Goal: Task Accomplishment & Management: Manage account settings

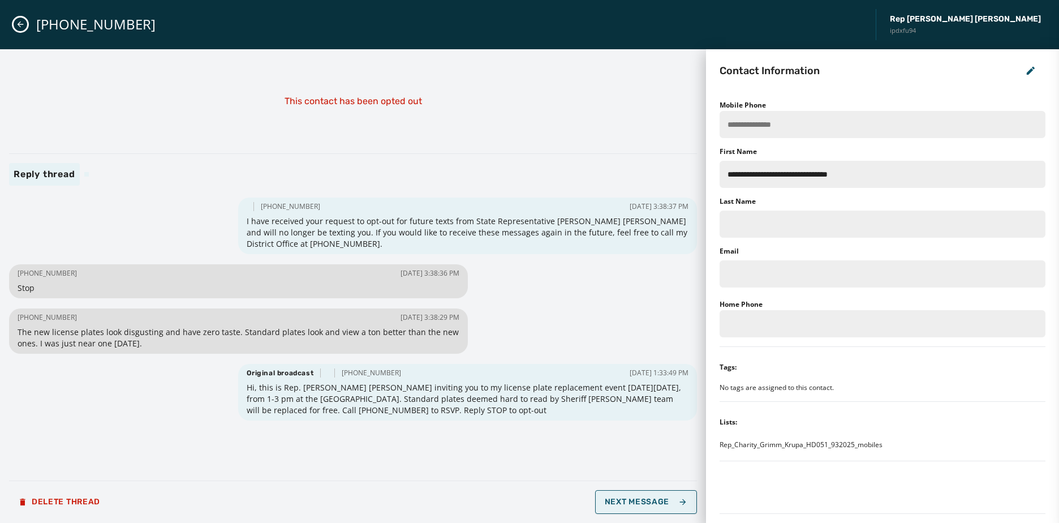
click at [623, 504] on span "Next Message" at bounding box center [646, 501] width 83 height 9
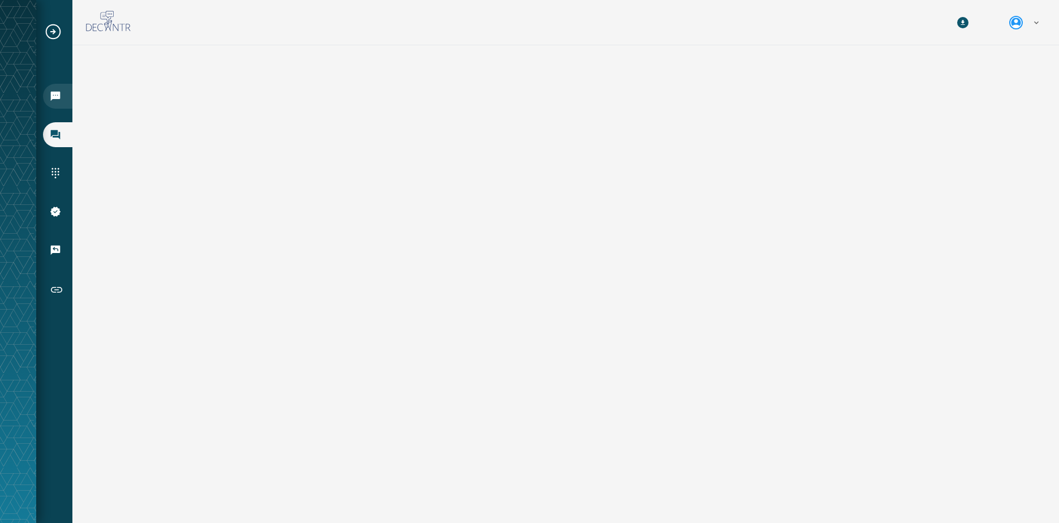
click at [53, 102] on div "Broadcasts" at bounding box center [57, 96] width 29 height 25
click at [53, 128] on div "Inbox" at bounding box center [57, 134] width 29 height 25
click at [50, 33] on icon "Expand sub nav menu" at bounding box center [53, 32] width 18 height 18
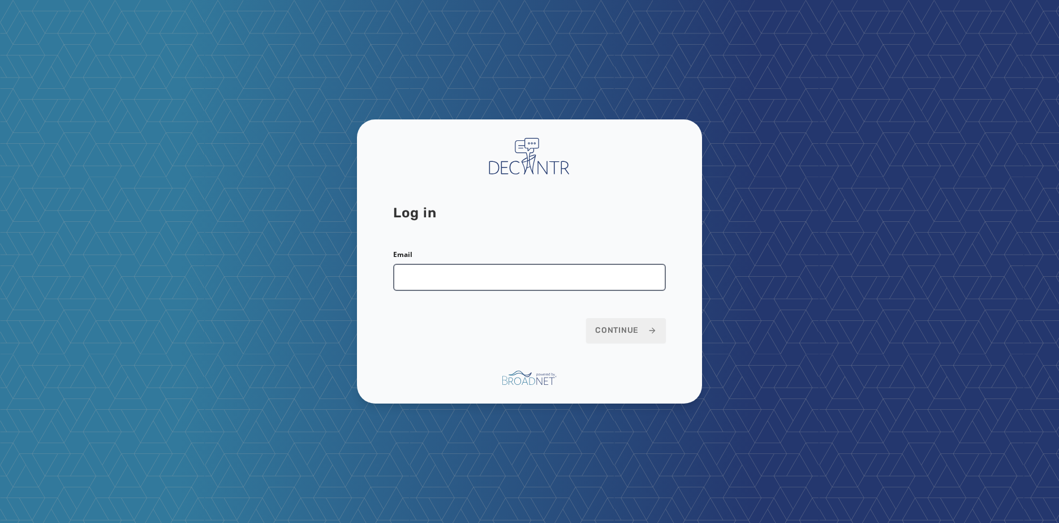
click at [453, 279] on input "Email" at bounding box center [529, 277] width 273 height 27
type input "**********"
click at [586, 318] on button "Continue" at bounding box center [626, 330] width 80 height 25
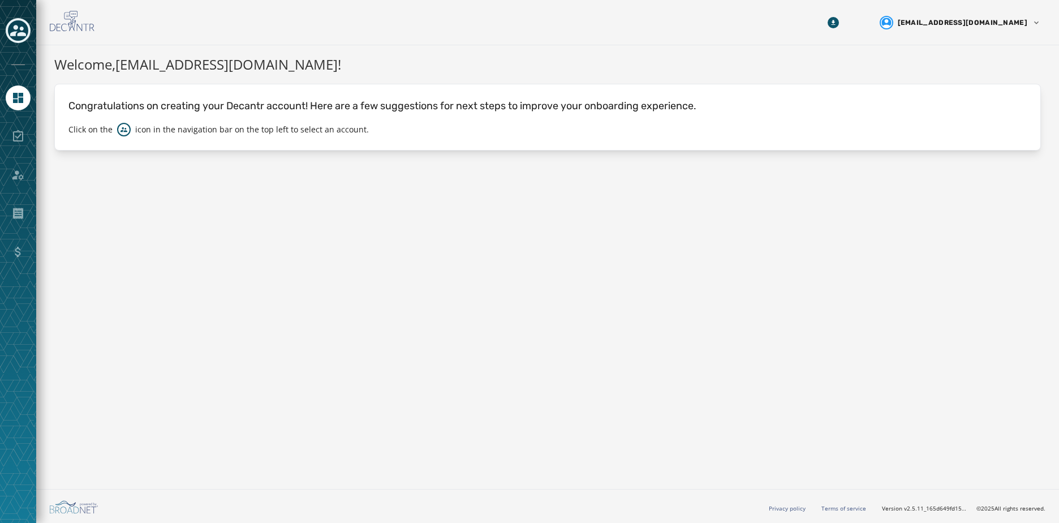
click at [15, 39] on div "Toggle account select drawer" at bounding box center [18, 30] width 20 height 20
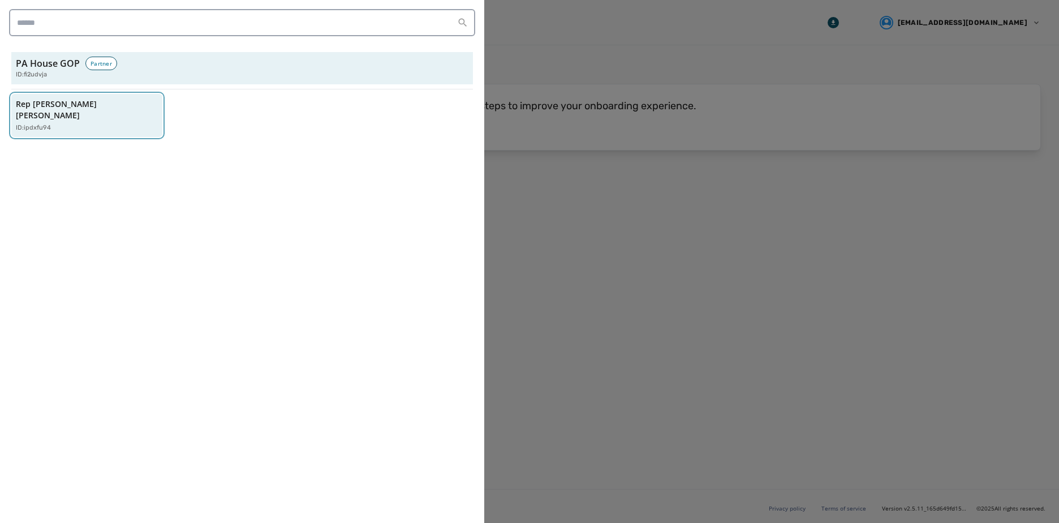
click at [74, 108] on p "Rep [PERSON_NAME] [PERSON_NAME]" at bounding box center [81, 109] width 131 height 23
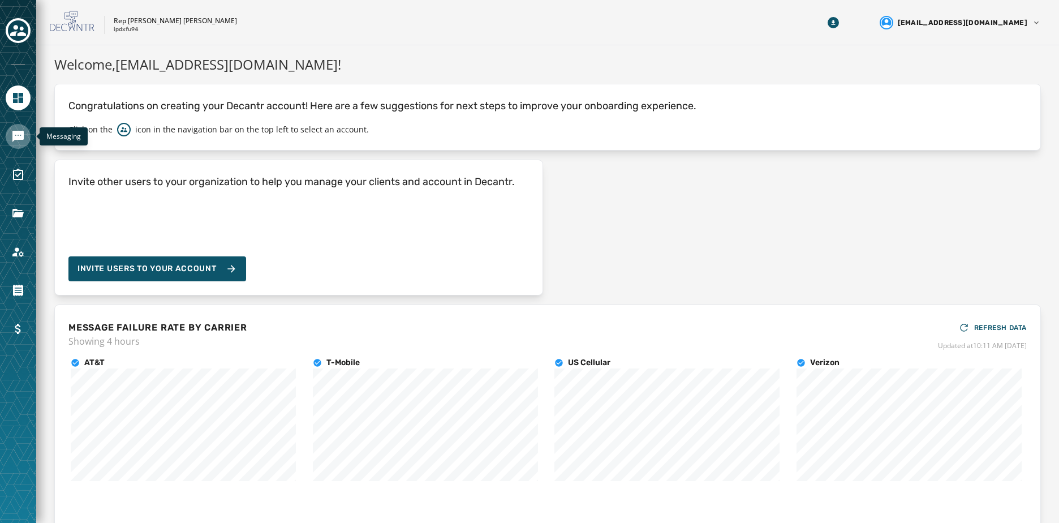
click at [20, 132] on icon "Navigate to Messaging" at bounding box center [17, 136] width 11 height 11
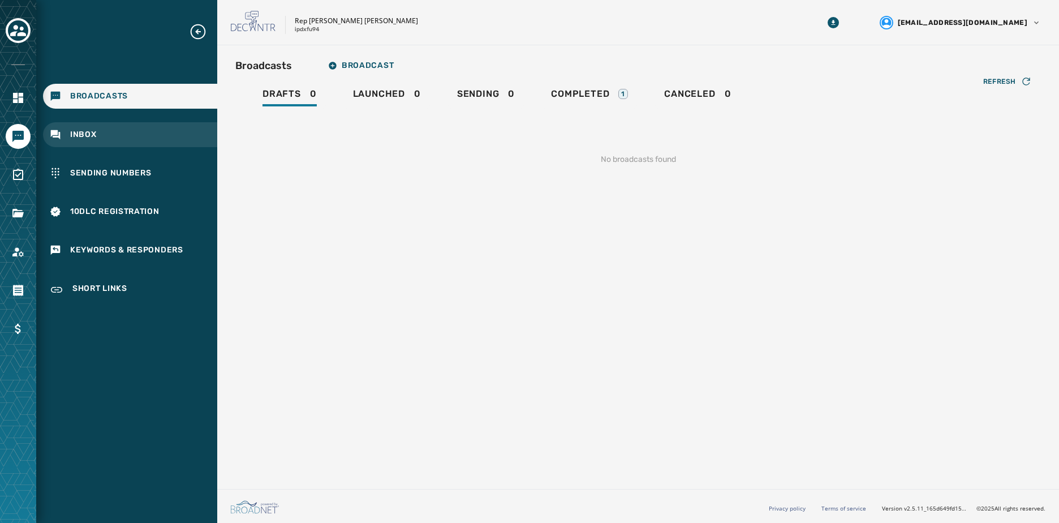
click at [92, 136] on span "Inbox" at bounding box center [83, 134] width 27 height 11
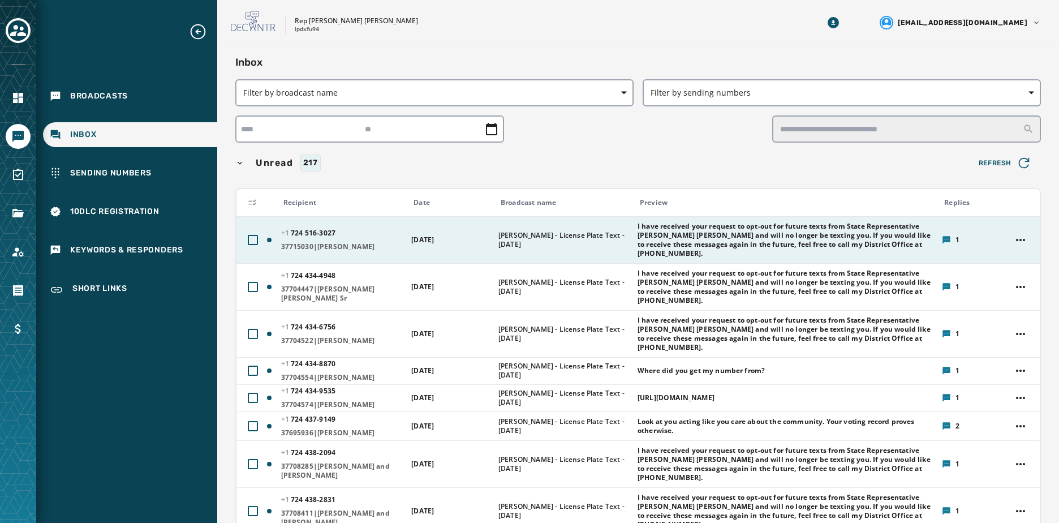
click at [647, 236] on span "I have received your request to opt-out for future texts from State Representat…" at bounding box center [786, 240] width 297 height 36
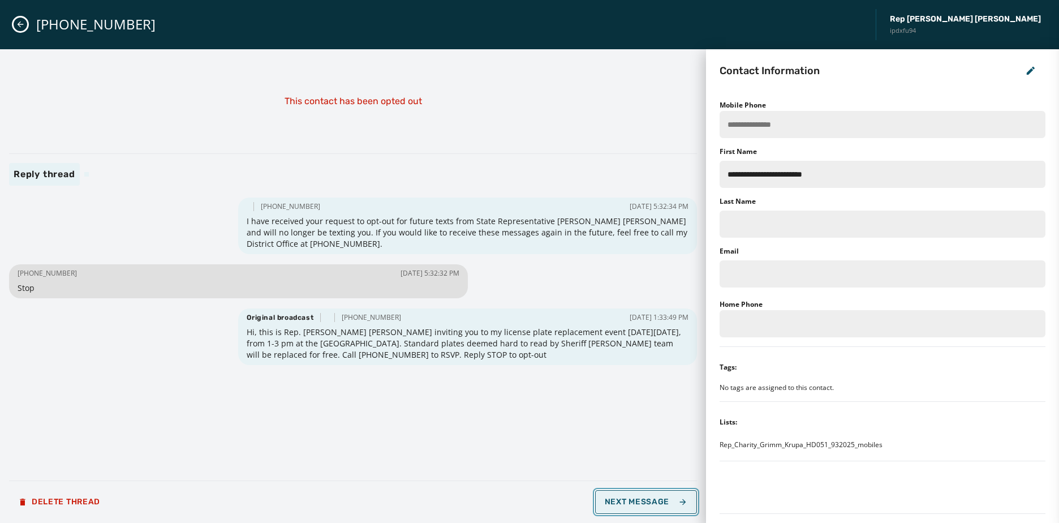
click at [625, 501] on span "Next Message" at bounding box center [646, 501] width 83 height 9
click at [625, 500] on span "Next Message" at bounding box center [646, 501] width 83 height 9
type input "**********"
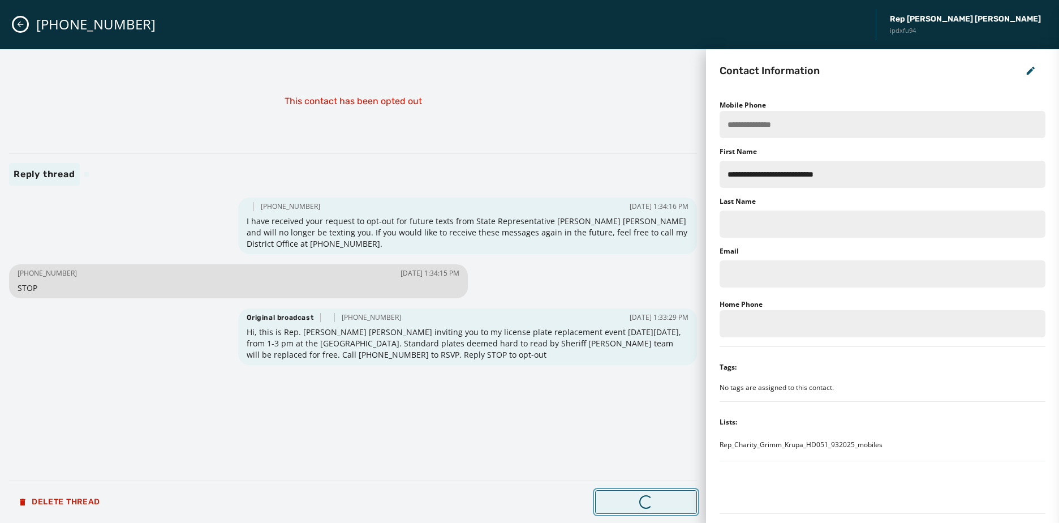
click at [625, 500] on span "Next Message" at bounding box center [646, 501] width 83 height 9
type input "**********"
click at [625, 500] on span "Next Message" at bounding box center [646, 501] width 83 height 9
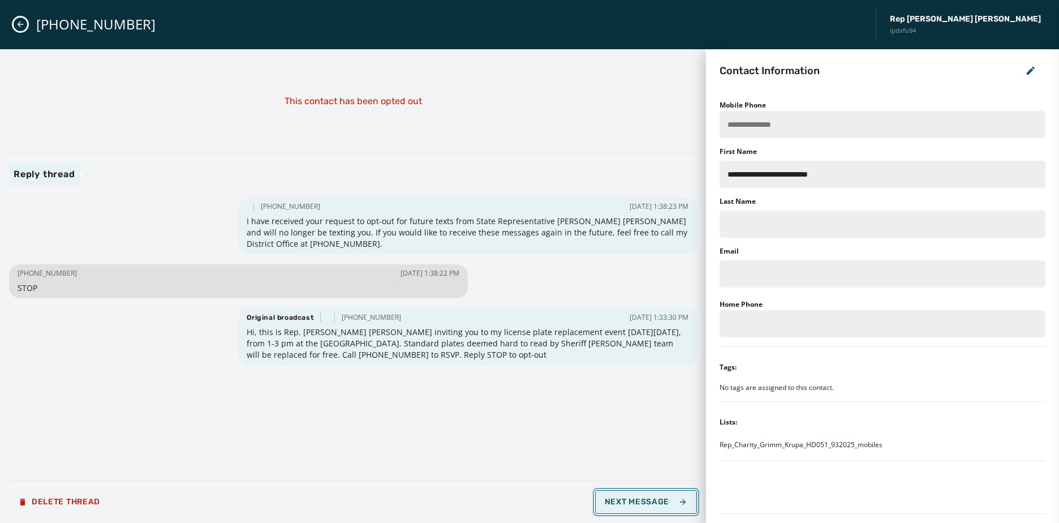
click at [625, 500] on span "Next Message" at bounding box center [646, 501] width 83 height 9
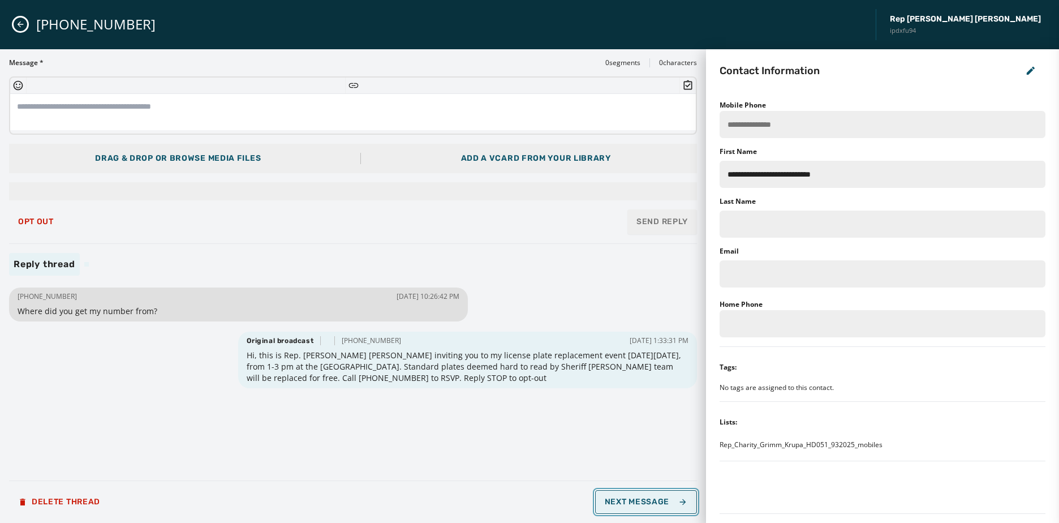
click at [624, 499] on span "Next Message" at bounding box center [646, 501] width 83 height 9
click at [631, 508] on button "Next Message" at bounding box center [646, 502] width 102 height 24
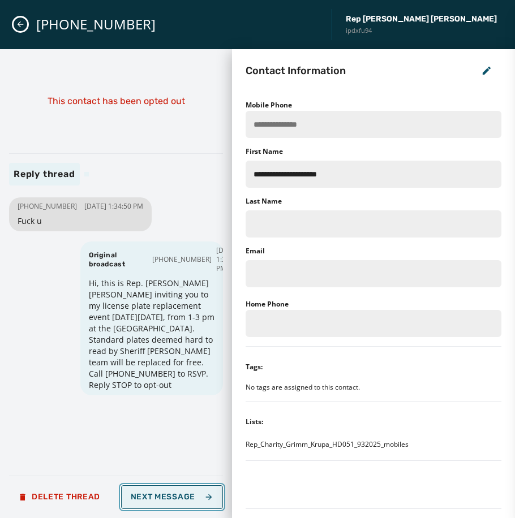
click at [205, 501] on icon "button" at bounding box center [208, 497] width 9 height 9
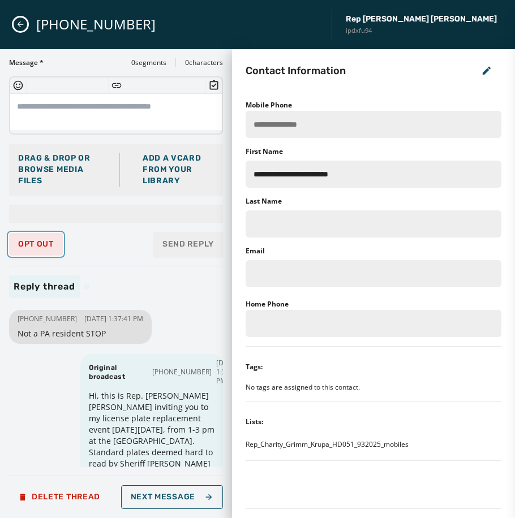
click at [40, 241] on span "Opt Out" at bounding box center [36, 244] width 36 height 9
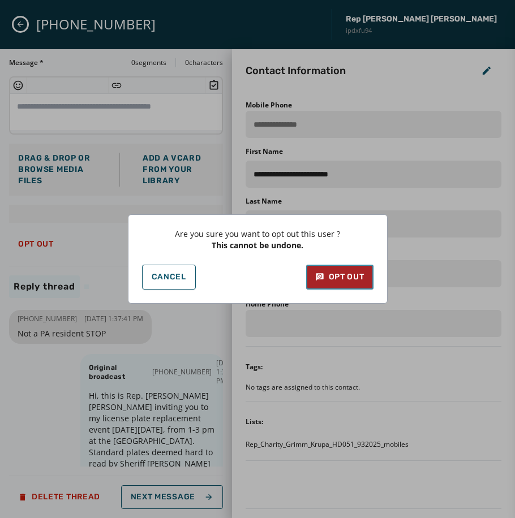
click at [316, 269] on button "Opt Out" at bounding box center [339, 277] width 67 height 25
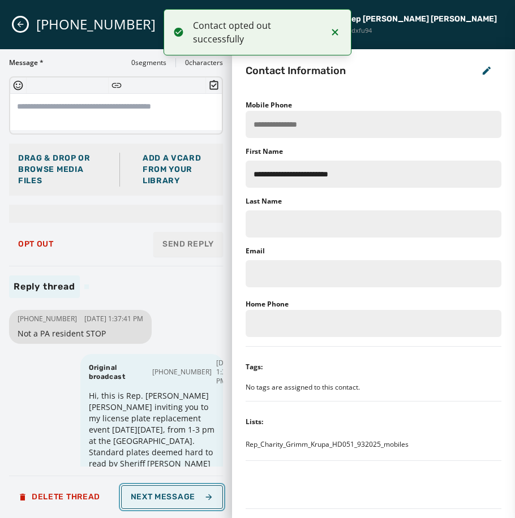
click at [203, 502] on button "Next Message" at bounding box center [172, 497] width 102 height 24
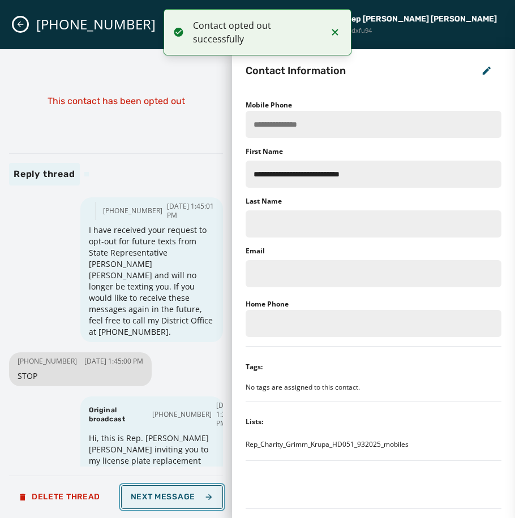
click at [201, 498] on span "Next Message" at bounding box center [172, 497] width 83 height 9
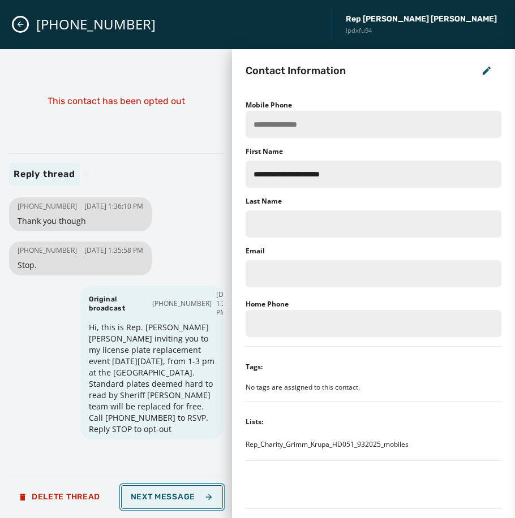
click at [201, 497] on span "Next Message" at bounding box center [172, 497] width 83 height 9
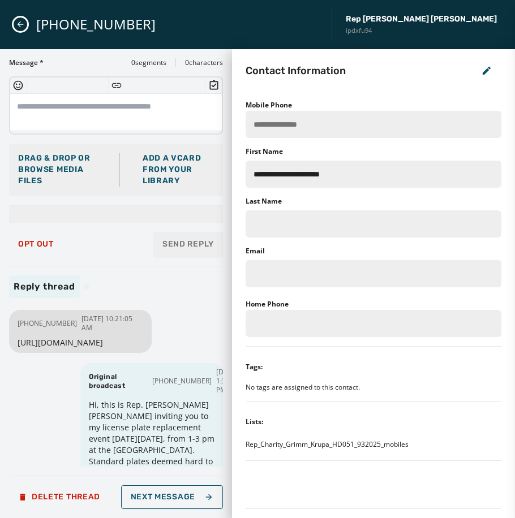
drag, startPoint x: 110, startPoint y: 352, endPoint x: 17, endPoint y: 343, distance: 93.3
click at [17, 343] on div "[PHONE_NUMBER] [DATE] 10:21:05 AM [URL][DOMAIN_NAME]" at bounding box center [80, 331] width 143 height 43
drag, startPoint x: 17, startPoint y: 343, endPoint x: 39, endPoint y: 350, distance: 23.3
copy span "[URL][DOMAIN_NAME]"
click at [176, 497] on span "Next Message" at bounding box center [172, 497] width 83 height 9
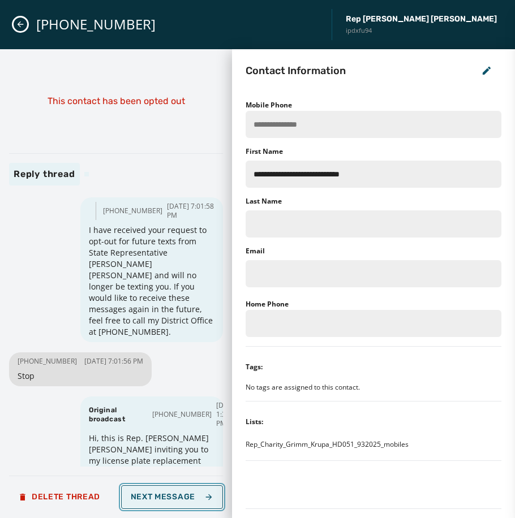
click at [174, 497] on span "Next Message" at bounding box center [172, 497] width 83 height 9
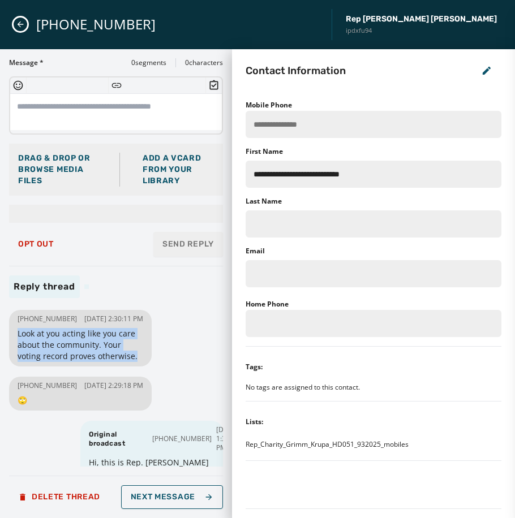
drag, startPoint x: 136, startPoint y: 363, endPoint x: 16, endPoint y: 342, distance: 121.7
click at [16, 342] on div "[PHONE_NUMBER] [DATE] 2:30:11 PM Look at you acting like you care about the com…" at bounding box center [80, 338] width 143 height 57
drag, startPoint x: 16, startPoint y: 342, endPoint x: 67, endPoint y: 354, distance: 51.6
copy span "Look at you acting like you care about the community. Your voting record proves…"
click at [188, 496] on span "Next Message" at bounding box center [172, 497] width 83 height 9
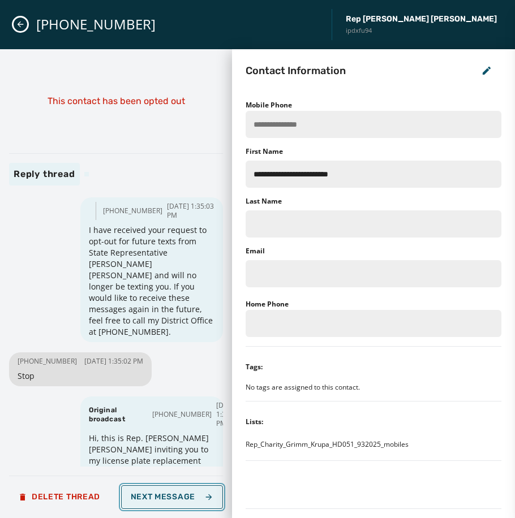
click at [166, 493] on span "Next Message" at bounding box center [172, 497] width 83 height 9
click at [166, 493] on div "Loading..." at bounding box center [171, 497] width 19 height 19
type input "**********"
click at [168, 493] on span "Next Message" at bounding box center [172, 497] width 83 height 9
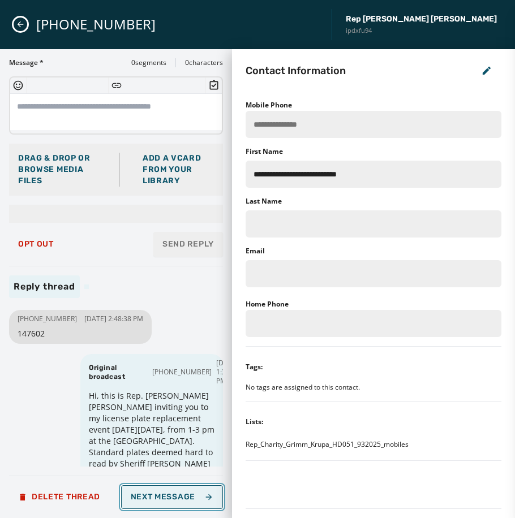
click at [196, 493] on span "Next Message" at bounding box center [172, 497] width 83 height 9
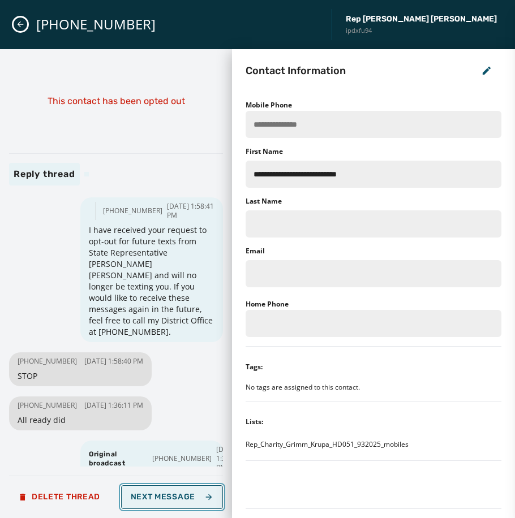
click at [160, 498] on span "Next Message" at bounding box center [172, 497] width 83 height 9
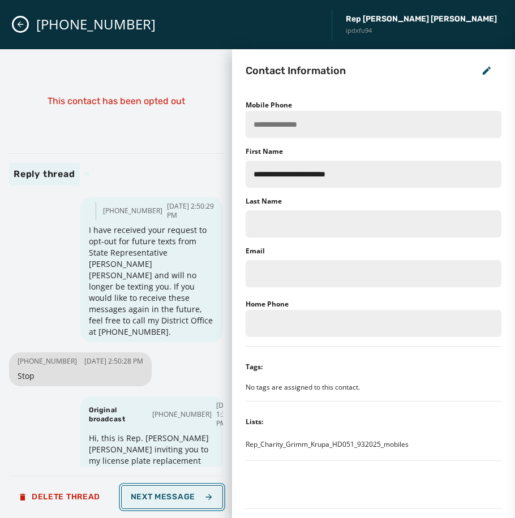
click at [160, 498] on span "Next Message" at bounding box center [172, 497] width 83 height 9
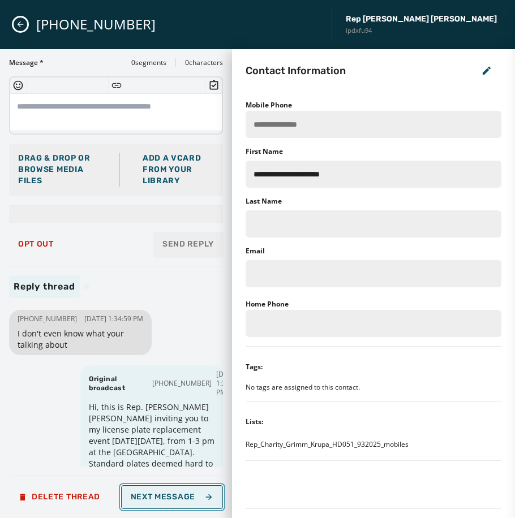
click at [160, 498] on span "Next Message" at bounding box center [172, 497] width 83 height 9
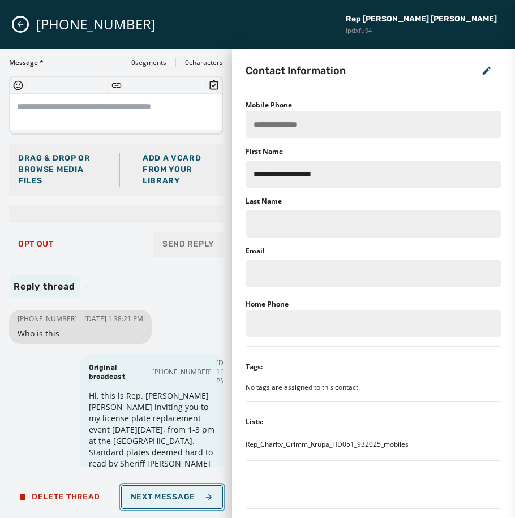
click at [167, 497] on span "Next Message" at bounding box center [172, 497] width 83 height 9
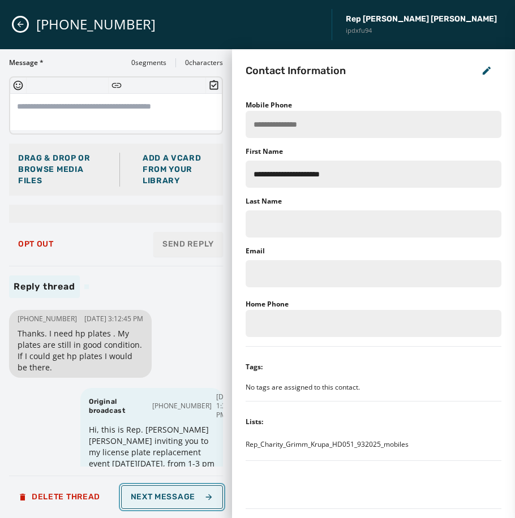
click at [167, 497] on span "Next Message" at bounding box center [172, 497] width 83 height 9
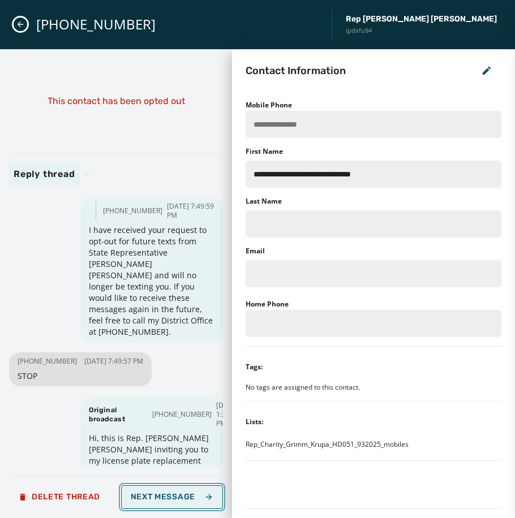
click at [167, 497] on span "Next Message" at bounding box center [172, 497] width 83 height 9
click at [176, 496] on span "Next Message" at bounding box center [172, 497] width 83 height 9
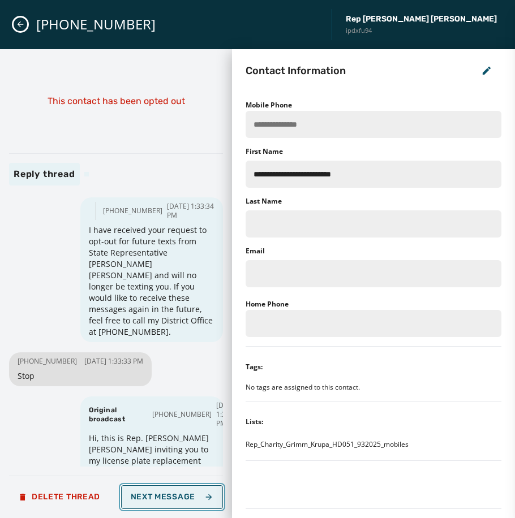
click at [176, 496] on span "Next Message" at bounding box center [172, 497] width 83 height 9
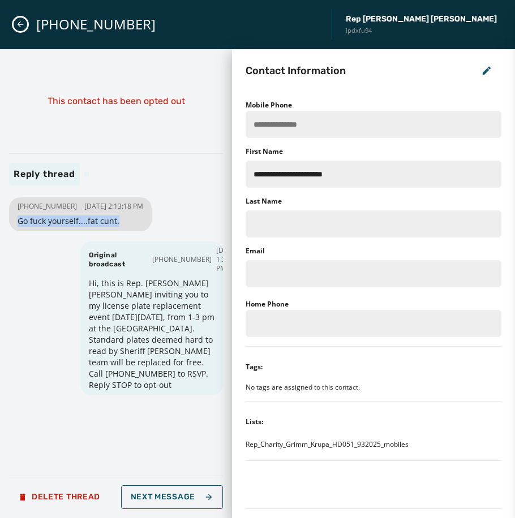
drag, startPoint x: 126, startPoint y: 231, endPoint x: 19, endPoint y: 231, distance: 107.5
click at [19, 227] on span "Go fuck yourself....fat cunt." at bounding box center [81, 221] width 126 height 11
copy span "Go fuck yourself....fat cunt."
click at [175, 496] on span "Next Message" at bounding box center [172, 497] width 83 height 9
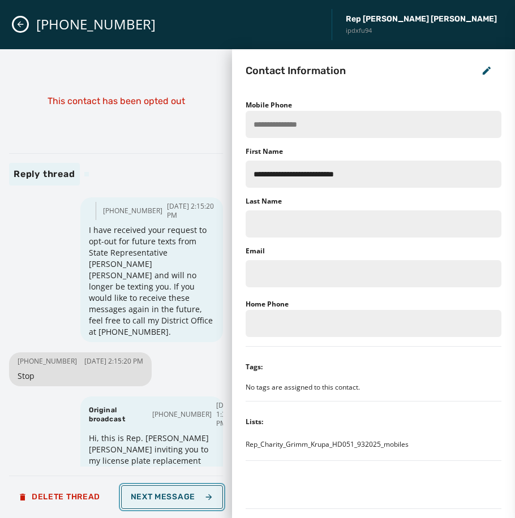
click at [177, 499] on span "Next Message" at bounding box center [172, 497] width 83 height 9
click at [177, 499] on div "Loading..." at bounding box center [172, 497] width 18 height 18
type input "**********"
click at [177, 499] on div "Loading..." at bounding box center [172, 496] width 15 height 15
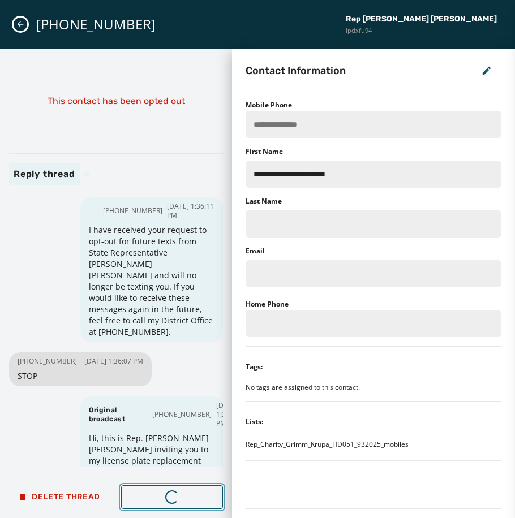
click at [177, 499] on div "Loading..." at bounding box center [171, 496] width 17 height 17
click at [177, 499] on div "Loading..." at bounding box center [172, 497] width 14 height 14
type input "**********"
click at [177, 499] on span "Next Message" at bounding box center [172, 497] width 83 height 9
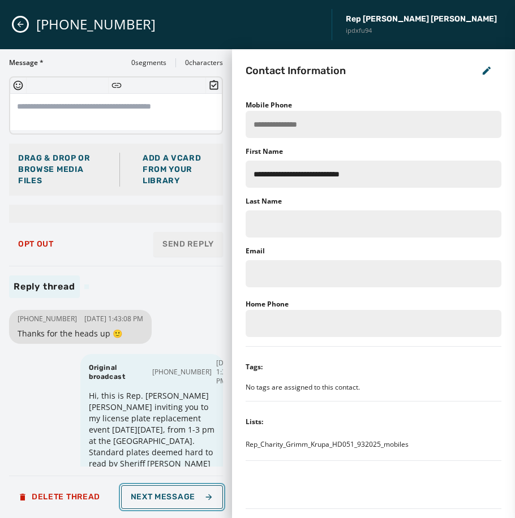
click at [177, 499] on span "Next Message" at bounding box center [172, 497] width 83 height 9
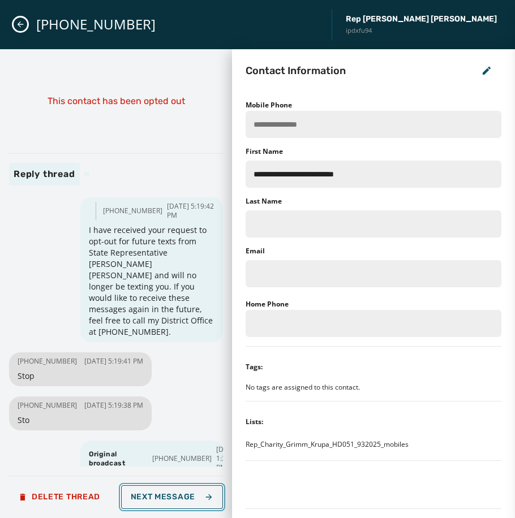
click at [177, 497] on span "Next Message" at bounding box center [172, 497] width 83 height 9
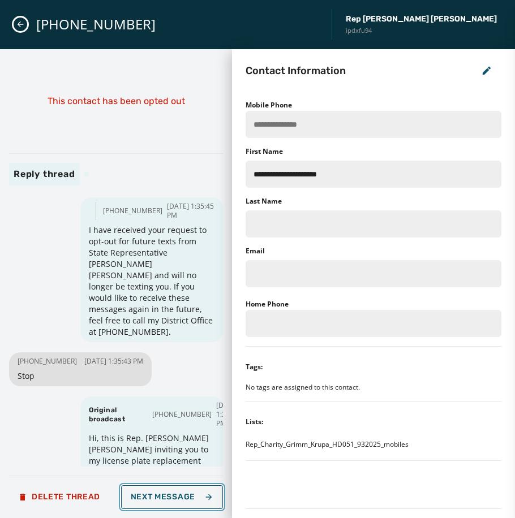
click at [177, 497] on span "Next Message" at bounding box center [172, 497] width 83 height 9
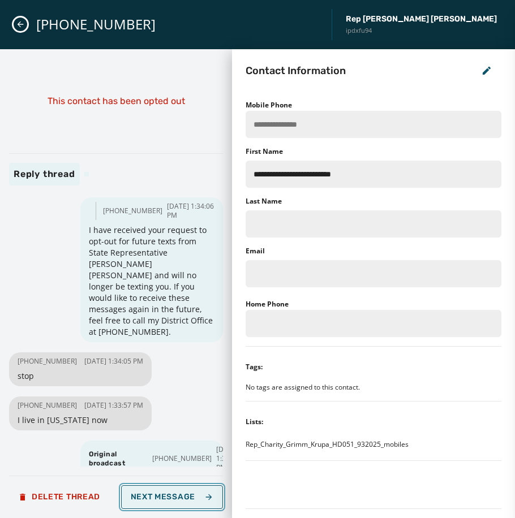
click at [199, 493] on span "Next Message" at bounding box center [172, 497] width 83 height 9
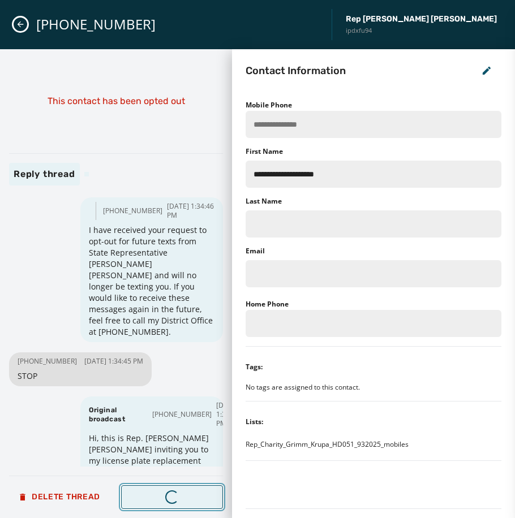
click at [199, 493] on span "Next Message" at bounding box center [172, 497] width 83 height 9
type input "**********"
click at [199, 493] on span "Next Message" at bounding box center [172, 497] width 83 height 9
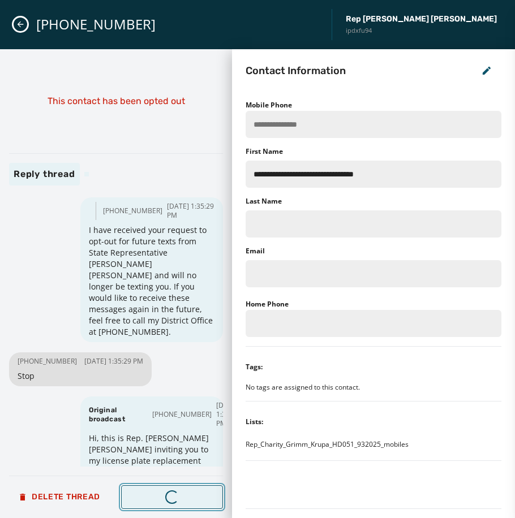
click at [199, 493] on span "Next Message" at bounding box center [172, 497] width 83 height 9
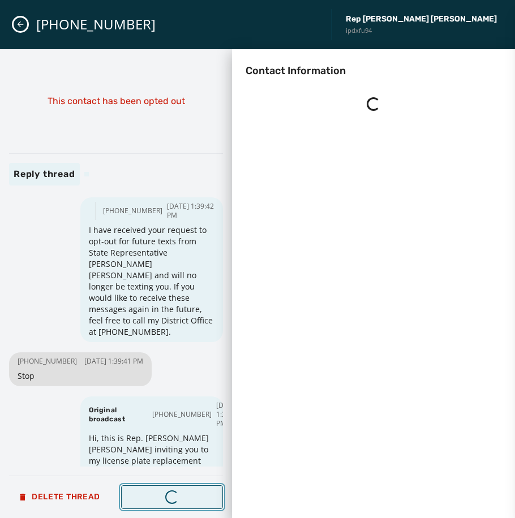
click at [199, 493] on span "Next Message" at bounding box center [172, 497] width 83 height 9
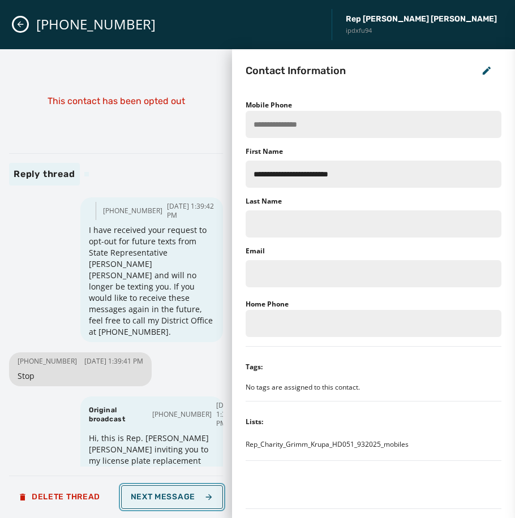
click at [199, 493] on span "Next Message" at bounding box center [172, 497] width 83 height 9
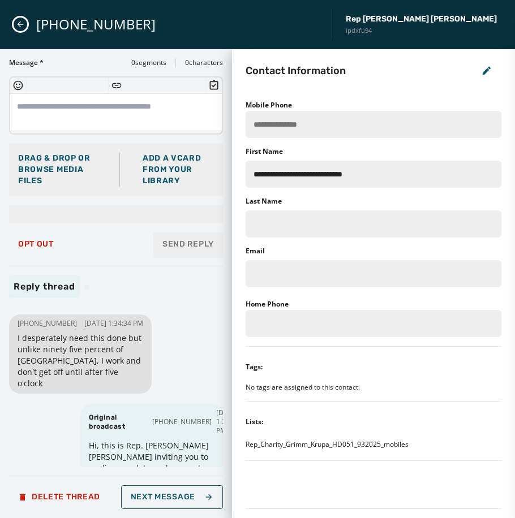
scroll to position [113, 0]
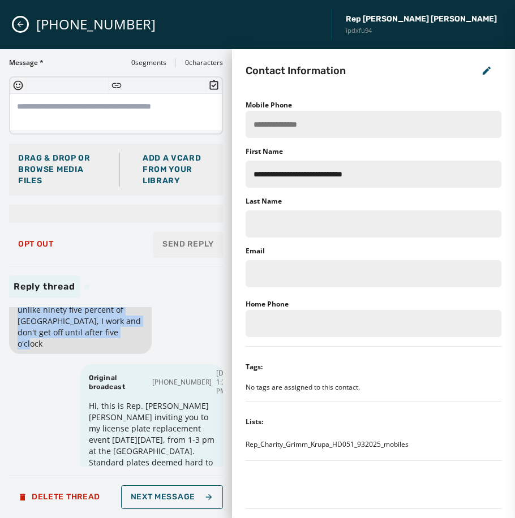
drag, startPoint x: 126, startPoint y: 354, endPoint x: 13, endPoint y: 320, distance: 117.6
click at [13, 320] on div "[PHONE_NUMBER] [DATE] 1:34:34 PM I desperately need this done but unlike ninety…" at bounding box center [80, 314] width 143 height 79
drag, startPoint x: 13, startPoint y: 320, endPoint x: 29, endPoint y: 330, distance: 19.3
copy span "I desperately need this done but unlike ninety five percent of [GEOGRAPHIC_DATA…"
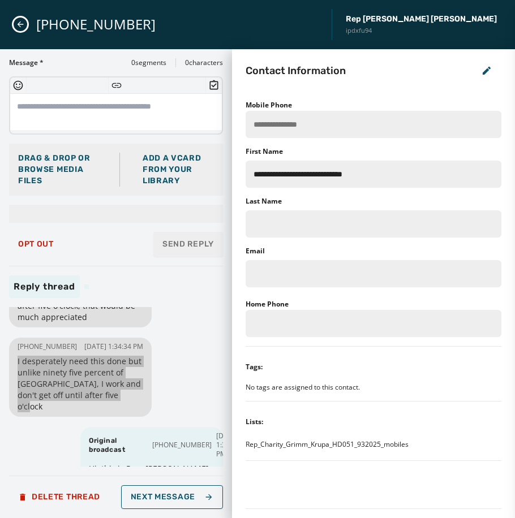
scroll to position [0, 0]
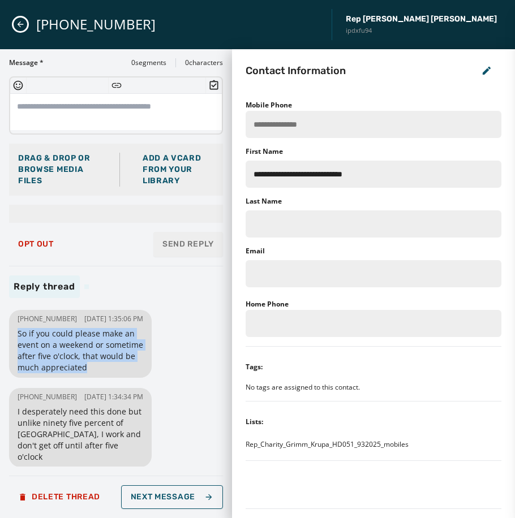
drag, startPoint x: 128, startPoint y: 375, endPoint x: 18, endPoint y: 344, distance: 114.1
click at [18, 344] on span "So if you could please make an event on a weekend or sometime after five o'cloc…" at bounding box center [81, 350] width 126 height 45
drag, startPoint x: 18, startPoint y: 344, endPoint x: 40, endPoint y: 355, distance: 24.8
copy span "So if you could please make an event on a weekend or sometime after five o'cloc…"
click at [190, 490] on button "Next Message" at bounding box center [172, 497] width 102 height 24
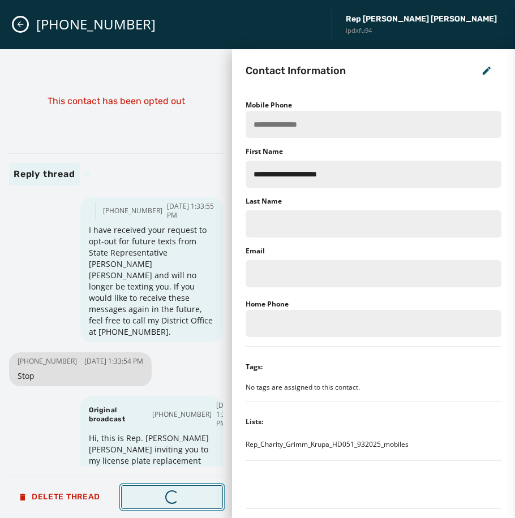
click at [191, 488] on button "Loading... Next Message" at bounding box center [172, 497] width 102 height 24
type input "**********"
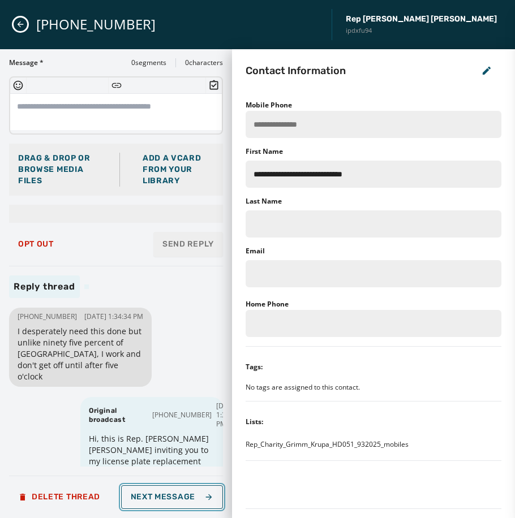
scroll to position [113, 0]
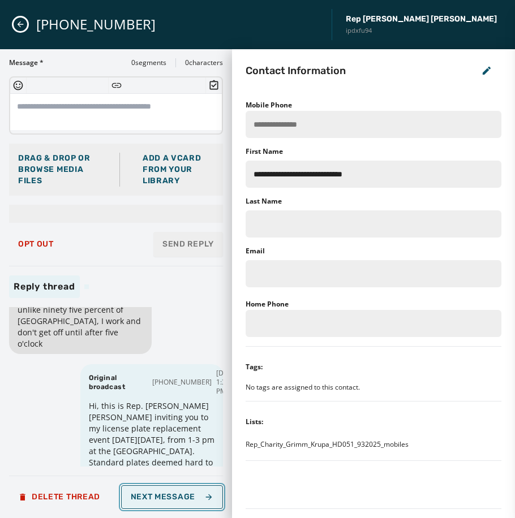
click at [182, 492] on button "Next Message" at bounding box center [172, 497] width 102 height 24
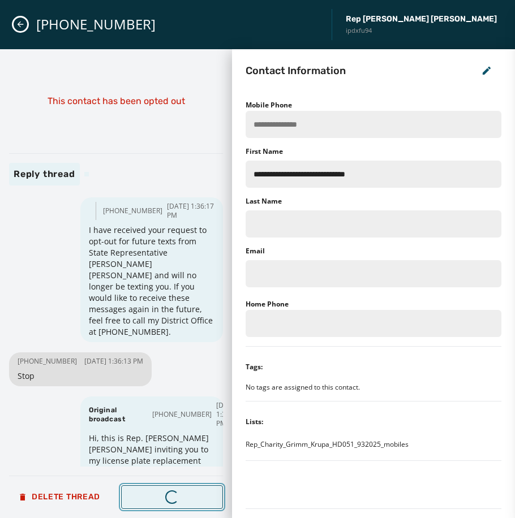
click at [181, 492] on button "Loading... Next Message" at bounding box center [172, 497] width 102 height 24
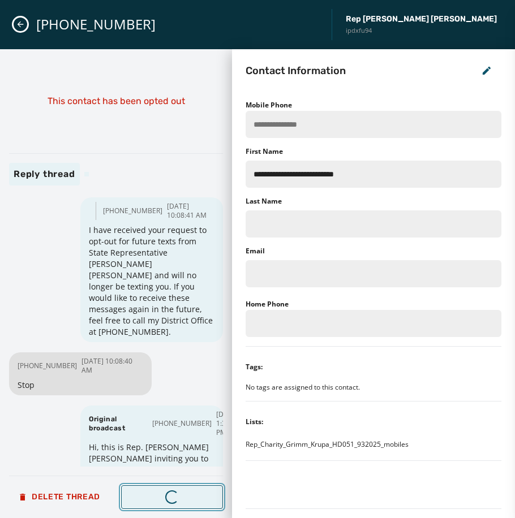
click at [181, 492] on button "Loading... Next Message" at bounding box center [172, 497] width 102 height 24
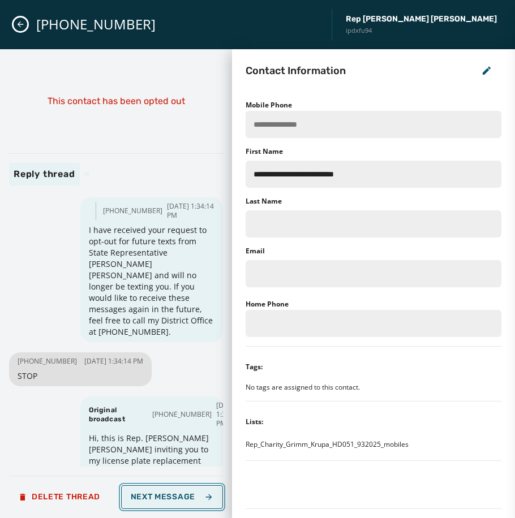
click at [181, 492] on button "Next Message" at bounding box center [172, 497] width 102 height 24
click at [181, 492] on button "Loading... Next Message" at bounding box center [172, 497] width 102 height 24
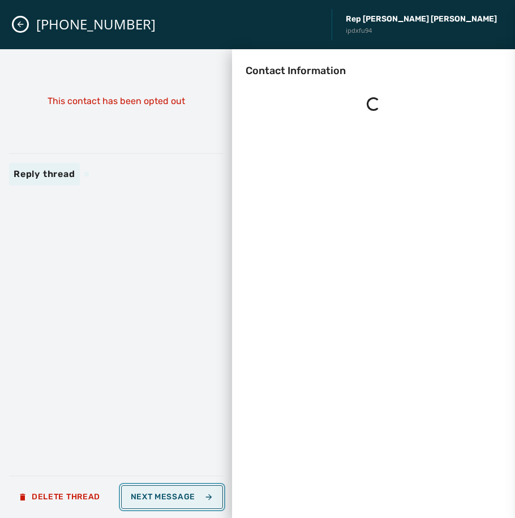
click at [181, 492] on button "Next Message" at bounding box center [172, 497] width 102 height 24
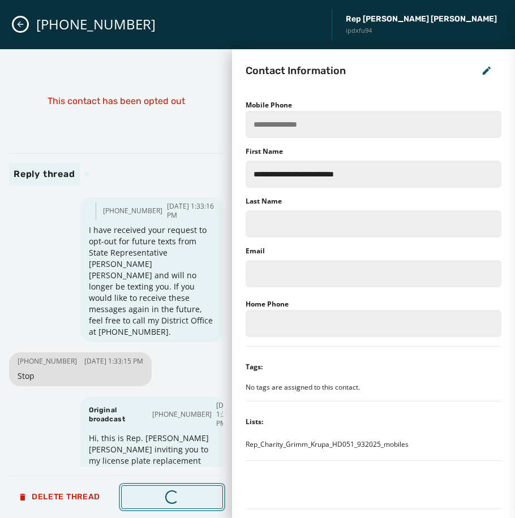
click at [181, 492] on button "Loading... Next Message" at bounding box center [172, 497] width 102 height 24
type input "**********"
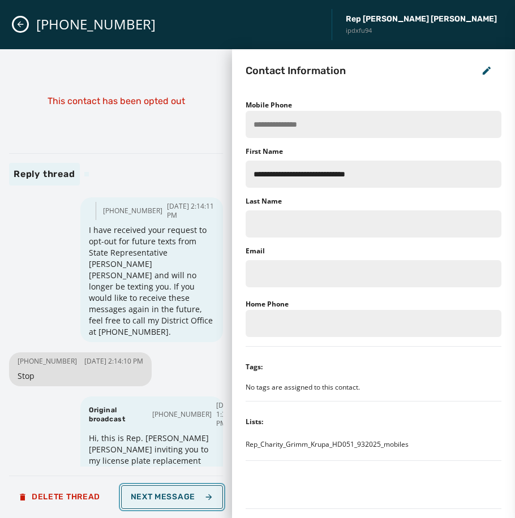
click at [181, 492] on button "Next Message" at bounding box center [172, 497] width 102 height 24
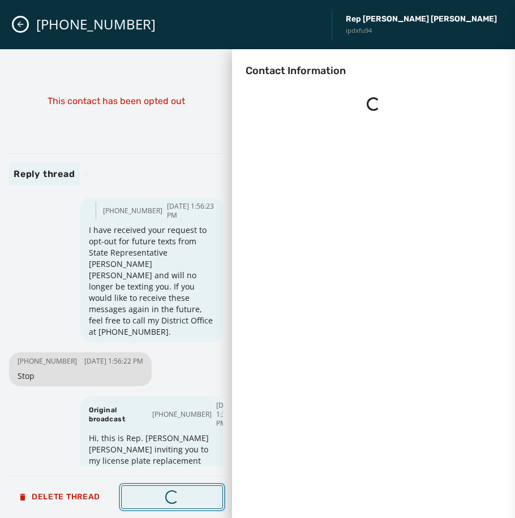
click at [181, 492] on button "Loading... Next Message" at bounding box center [172, 497] width 102 height 24
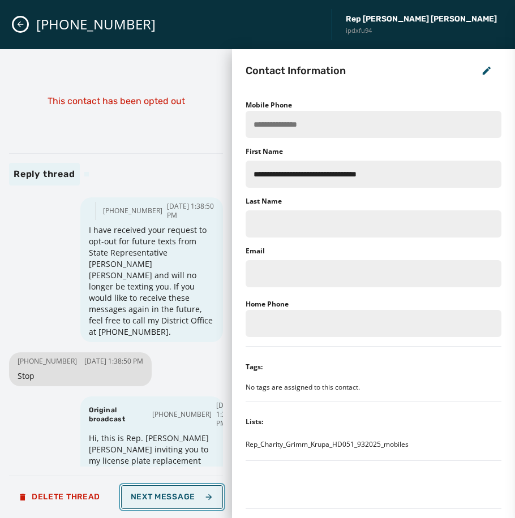
click at [181, 492] on button "Next Message" at bounding box center [172, 497] width 102 height 24
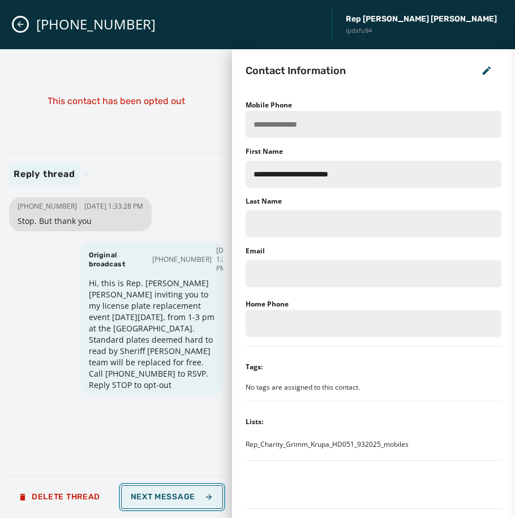
click at [181, 492] on button "Next Message" at bounding box center [172, 497] width 102 height 24
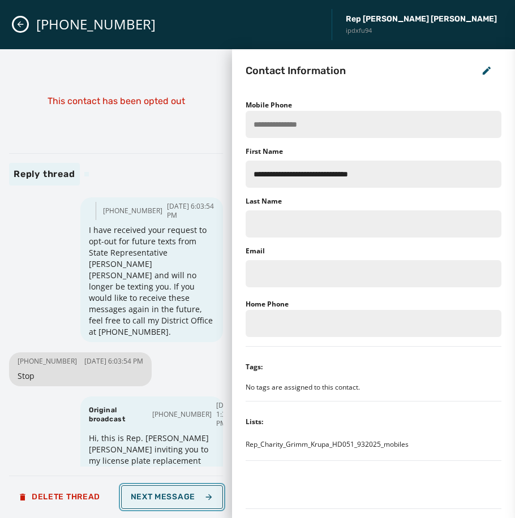
click at [181, 492] on button "Next Message" at bounding box center [172, 497] width 102 height 24
click at [181, 492] on button "Loading... Next Message" at bounding box center [172, 497] width 102 height 24
type input "**********"
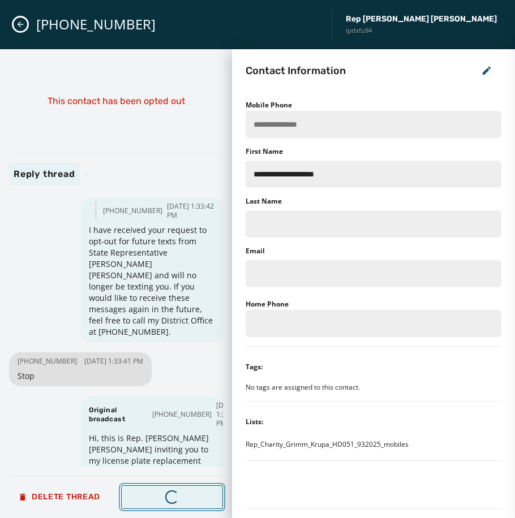
click at [181, 492] on button "Loading... Next Message" at bounding box center [172, 497] width 102 height 24
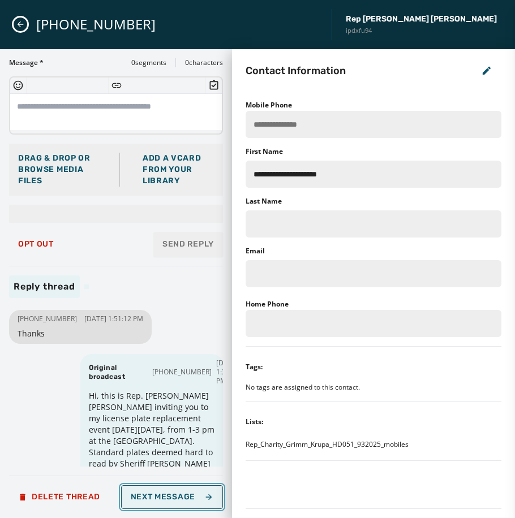
click at [181, 492] on button "Next Message" at bounding box center [172, 497] width 102 height 24
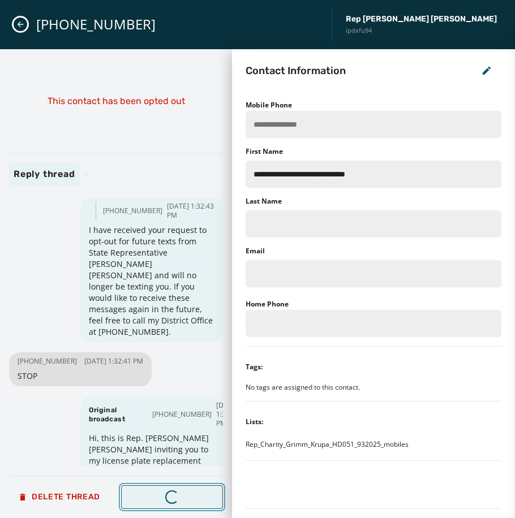
click at [181, 492] on button "Loading... Next Message" at bounding box center [172, 497] width 102 height 24
type input "**********"
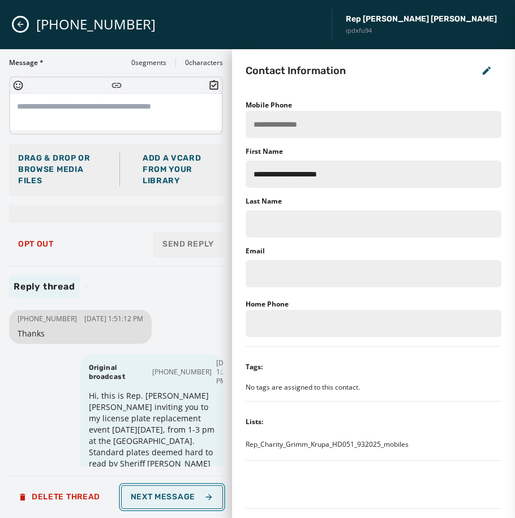
click at [181, 492] on button "Next Message" at bounding box center [172, 497] width 102 height 24
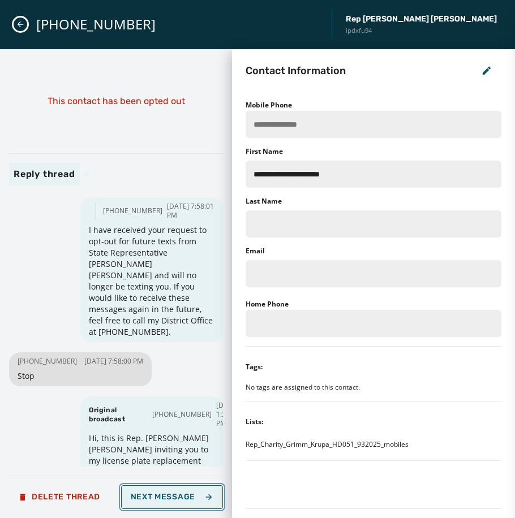
click at [181, 492] on button "Next Message" at bounding box center [172, 497] width 102 height 24
click at [181, 492] on button "Loading... Next Message" at bounding box center [172, 497] width 102 height 24
click at [181, 492] on button "Next Message" at bounding box center [172, 497] width 102 height 24
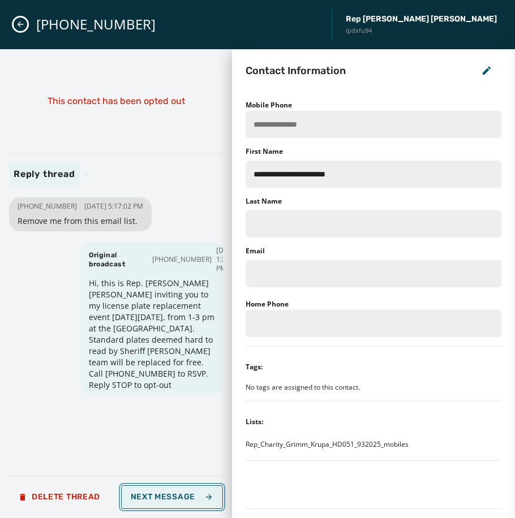
click at [195, 500] on span "Next Message" at bounding box center [172, 497] width 83 height 9
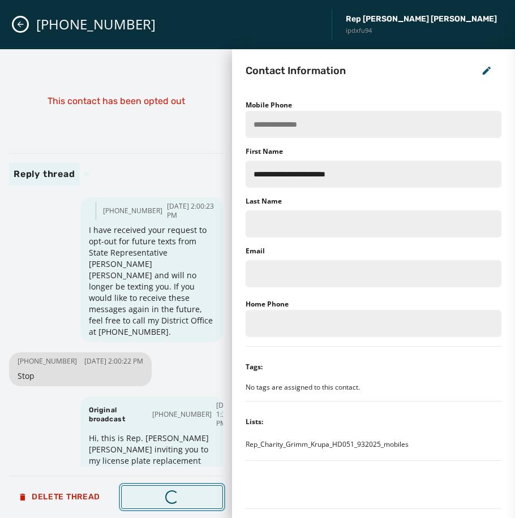
click at [195, 500] on span "Next Message" at bounding box center [172, 497] width 83 height 9
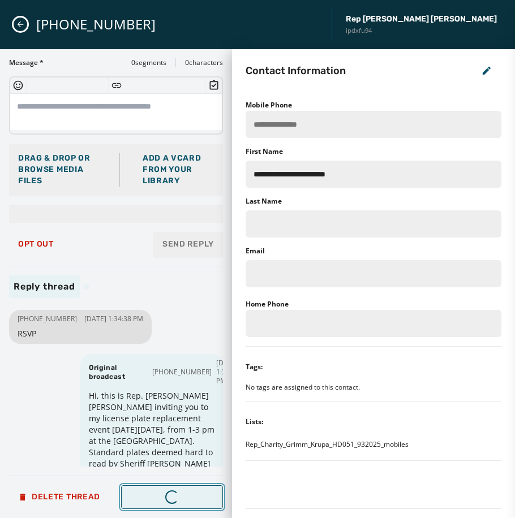
click at [195, 500] on span "Next Message" at bounding box center [172, 497] width 83 height 9
type input "**********"
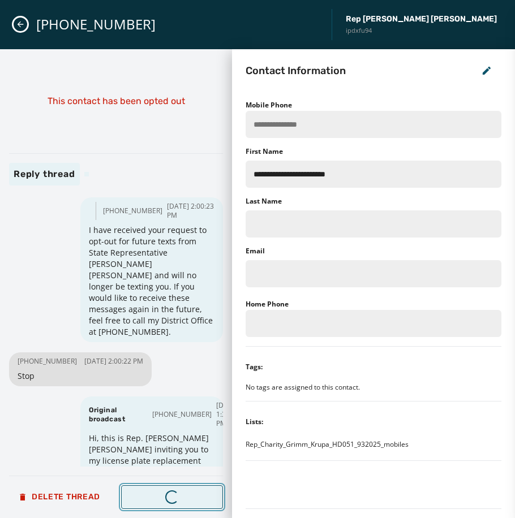
click at [195, 500] on span "Next Message" at bounding box center [172, 497] width 83 height 9
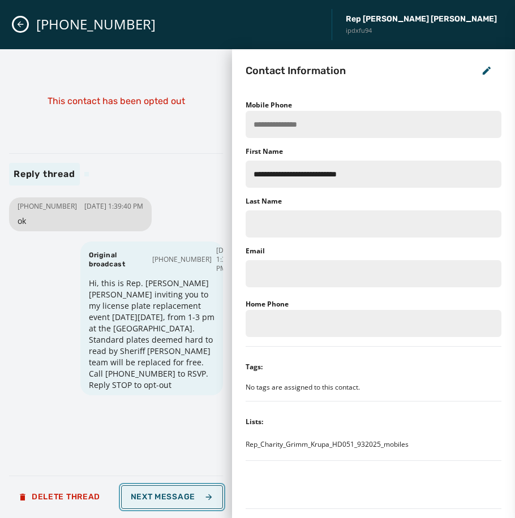
click at [195, 500] on span "Next Message" at bounding box center [172, 497] width 83 height 9
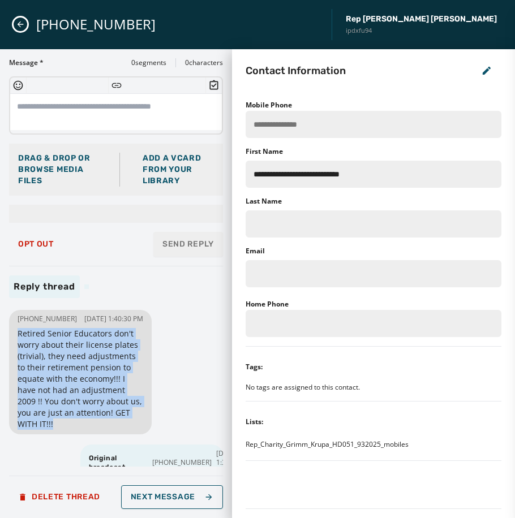
drag, startPoint x: 80, startPoint y: 433, endPoint x: 18, endPoint y: 345, distance: 108.8
click at [18, 345] on span "Retired Senior Educators don't worry about their license plates (trivial), they…" at bounding box center [81, 379] width 126 height 102
drag, startPoint x: 18, startPoint y: 345, endPoint x: 58, endPoint y: 364, distance: 44.8
copy span "Retired Senior Educators don't worry about their license plates (trivial), they…"
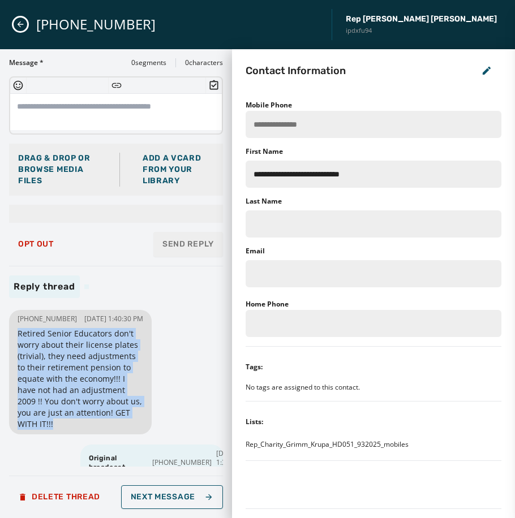
click at [138, 399] on div "[PHONE_NUMBER] [DATE] 1:40:30 PM Retired Senior Educators don't worry about the…" at bounding box center [80, 372] width 143 height 124
drag, startPoint x: 17, startPoint y: 343, endPoint x: 83, endPoint y: 429, distance: 108.5
click at [83, 429] on div "[PHONE_NUMBER] [DATE] 1:40:30 PM Retired Senior Educators don't worry about the…" at bounding box center [80, 372] width 143 height 124
drag, startPoint x: 83, startPoint y: 429, endPoint x: 81, endPoint y: 423, distance: 6.6
copy span "Retired Senior Educators don't worry about their license plates (trivial), they…"
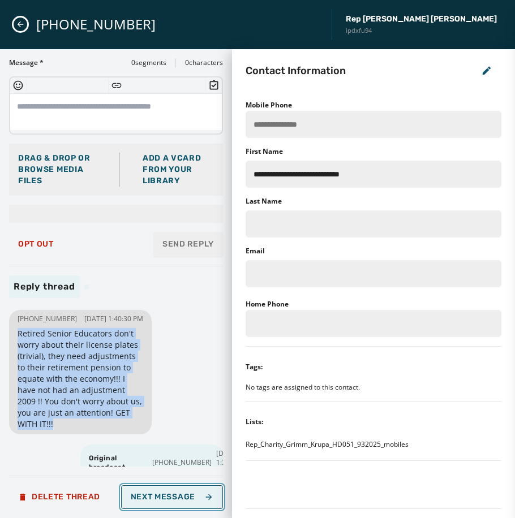
drag, startPoint x: 190, startPoint y: 493, endPoint x: 183, endPoint y: 493, distance: 6.8
click at [190, 493] on span "Next Message" at bounding box center [172, 497] width 83 height 9
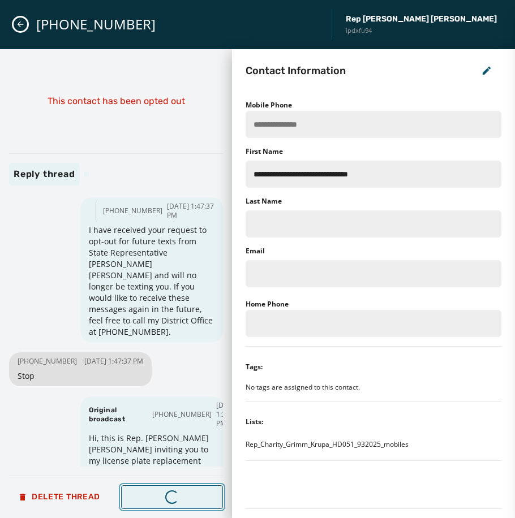
click at [182, 493] on span "Next Message" at bounding box center [172, 497] width 83 height 9
type input "**********"
click at [182, 493] on span "Next Message" at bounding box center [172, 497] width 83 height 9
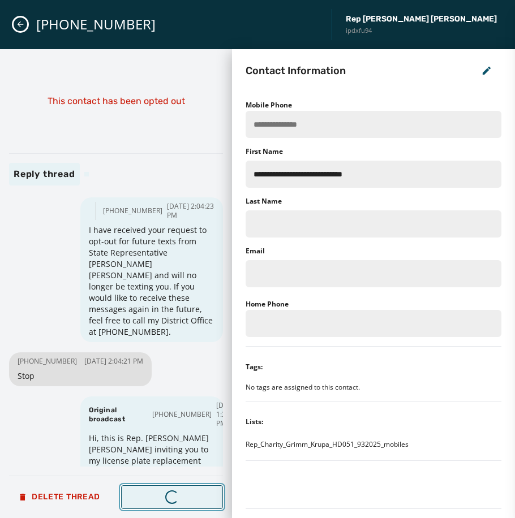
click at [182, 493] on span "Next Message" at bounding box center [172, 497] width 83 height 9
type input "**********"
click at [182, 493] on span "Next Message" at bounding box center [172, 497] width 83 height 9
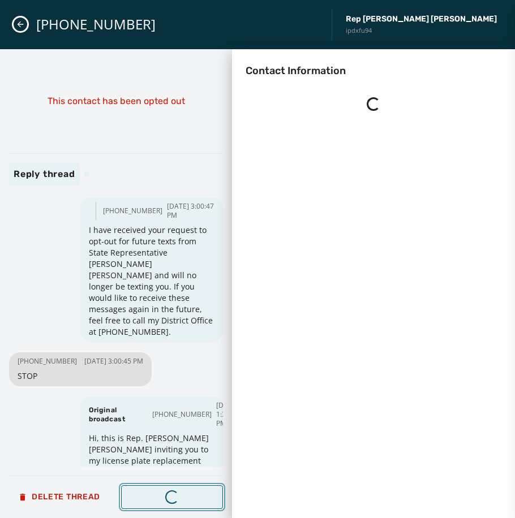
click at [182, 493] on span "Next Message" at bounding box center [172, 497] width 83 height 9
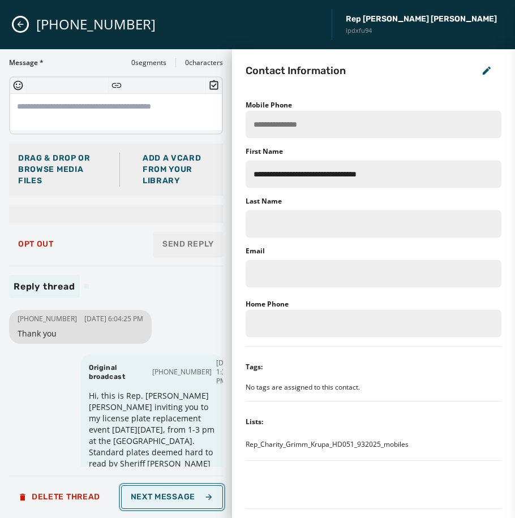
click at [182, 493] on span "Next Message" at bounding box center [172, 497] width 83 height 9
type input "**********"
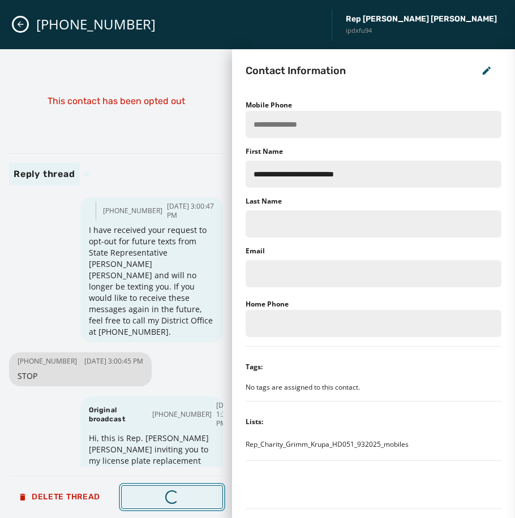
click at [182, 493] on span "Next Message" at bounding box center [172, 497] width 83 height 9
type input "**********"
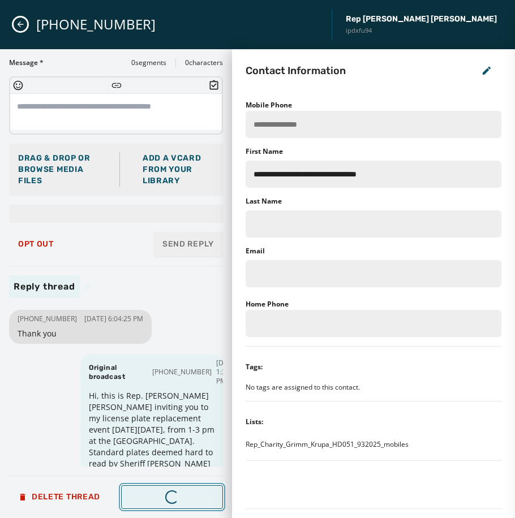
click at [182, 493] on span "Next Message" at bounding box center [172, 497] width 83 height 9
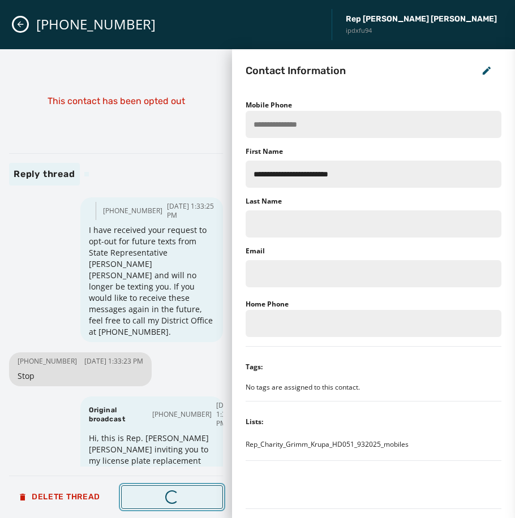
click at [180, 493] on span "Next Message" at bounding box center [172, 497] width 83 height 9
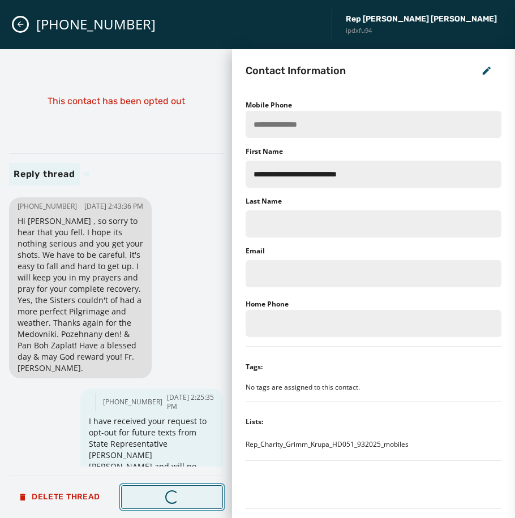
click at [180, 493] on span "Next Message" at bounding box center [172, 497] width 83 height 9
type input "**********"
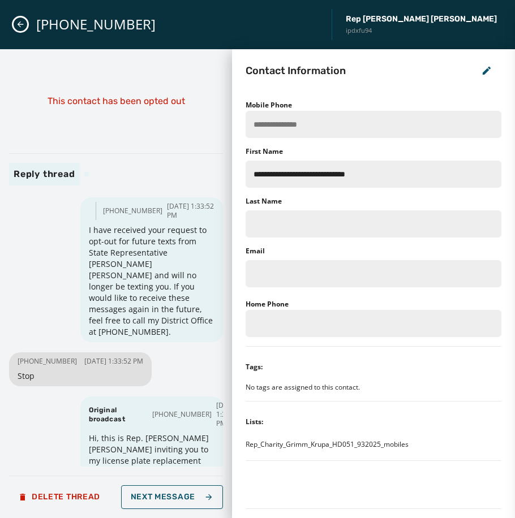
click at [22, 24] on icon "Close admin drawer" at bounding box center [21, 24] width 6 height 6
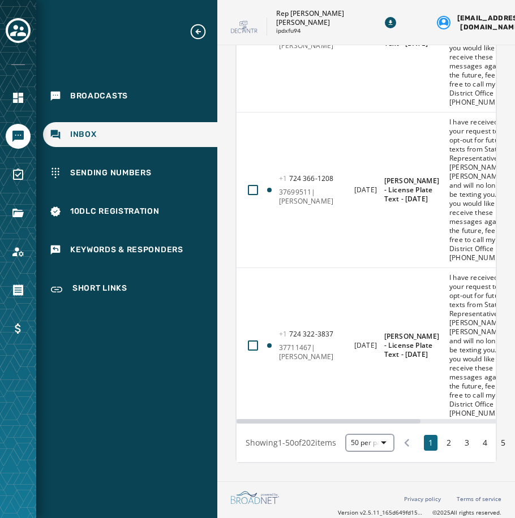
scroll to position [8591, 0]
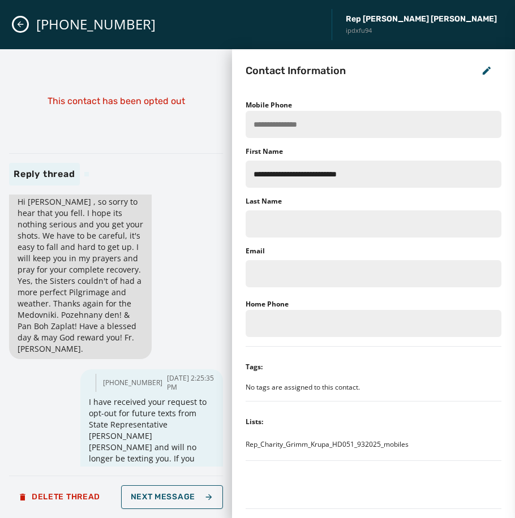
scroll to position [0, 0]
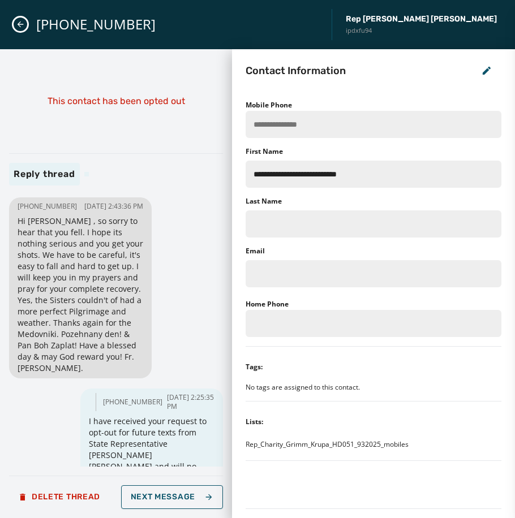
click at [24, 29] on button "Close admin drawer" at bounding box center [21, 25] width 14 height 14
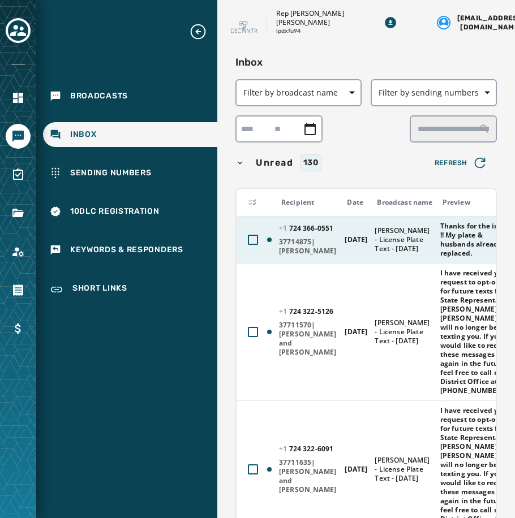
click at [329, 256] on span "37714875|[PERSON_NAME]" at bounding box center [308, 247] width 58 height 18
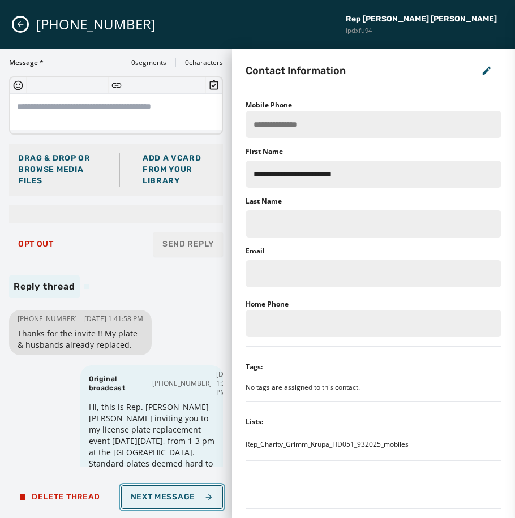
click at [169, 496] on span "Next Message" at bounding box center [172, 497] width 83 height 9
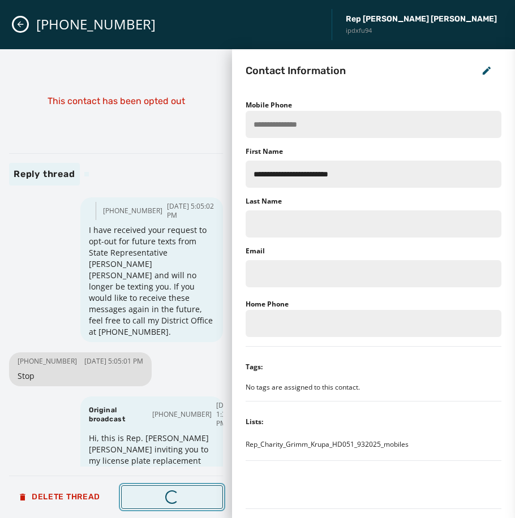
click at [169, 496] on div "Loading..." at bounding box center [172, 496] width 15 height 15
click at [169, 496] on div "Loading..." at bounding box center [171, 497] width 19 height 19
type input "**********"
click at [169, 496] on div "Loading..." at bounding box center [172, 497] width 18 height 18
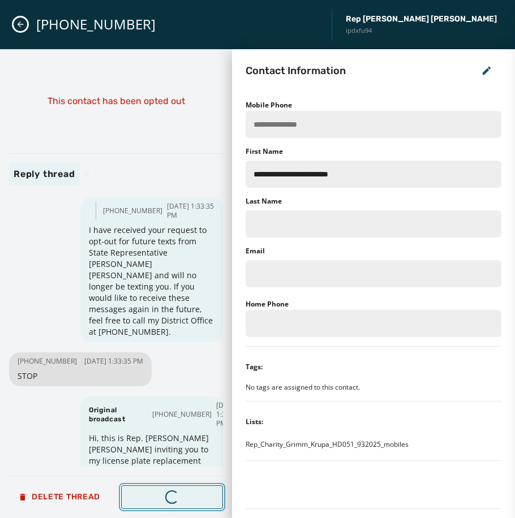
click at [169, 496] on div "Loading..." at bounding box center [172, 497] width 14 height 14
click at [169, 496] on span "Next Message" at bounding box center [172, 497] width 83 height 9
click at [169, 496] on div "Loading..." at bounding box center [171, 497] width 19 height 19
click at [169, 496] on div "Loading..." at bounding box center [171, 496] width 17 height 17
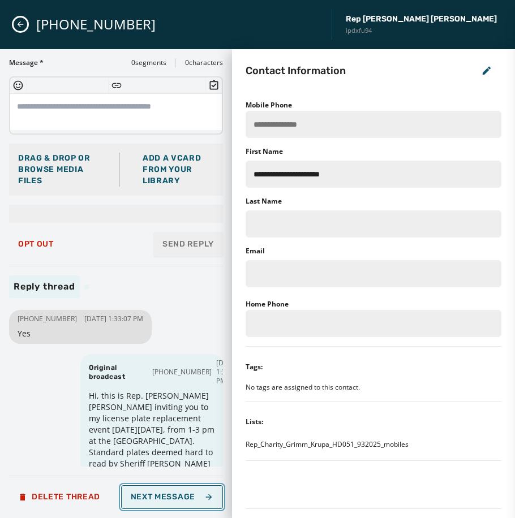
click at [170, 496] on span "Next Message" at bounding box center [172, 497] width 83 height 9
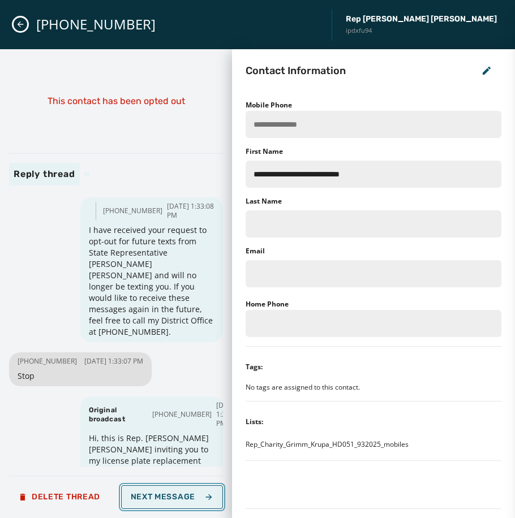
click at [174, 494] on span "Next Message" at bounding box center [172, 497] width 83 height 9
click at [174, 494] on div "Loading..." at bounding box center [172, 497] width 14 height 14
click at [174, 494] on span "Next Message" at bounding box center [172, 497] width 83 height 9
click at [174, 494] on div "Loading..." at bounding box center [171, 496] width 17 height 17
click at [174, 494] on div "Loading..." at bounding box center [172, 497] width 14 height 14
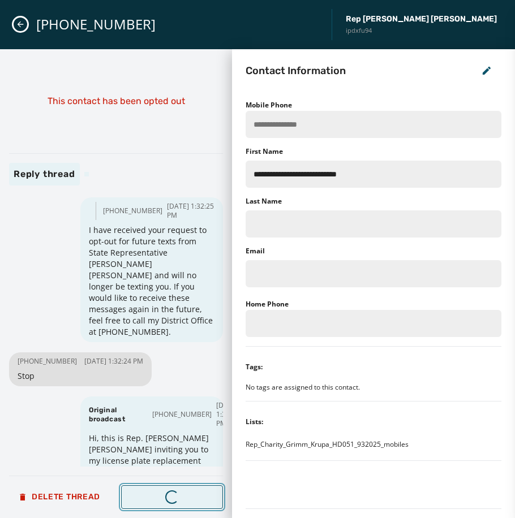
type input "**********"
click at [174, 494] on span "Next Message" at bounding box center [172, 497] width 83 height 9
click at [174, 494] on div "Loading..." at bounding box center [172, 497] width 16 height 16
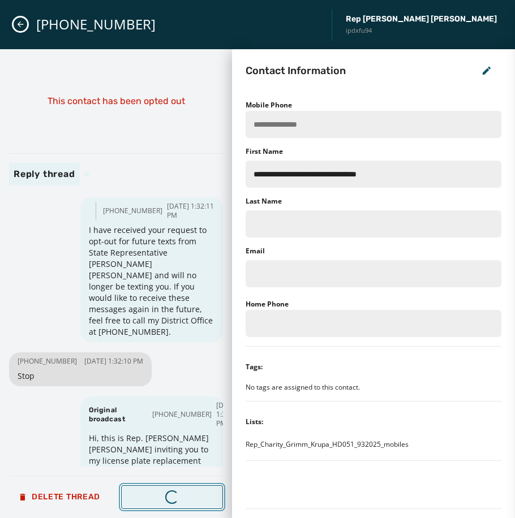
type input "**********"
click at [174, 494] on span "Next Message" at bounding box center [172, 497] width 83 height 9
click at [174, 494] on div "Loading..." at bounding box center [171, 497] width 19 height 19
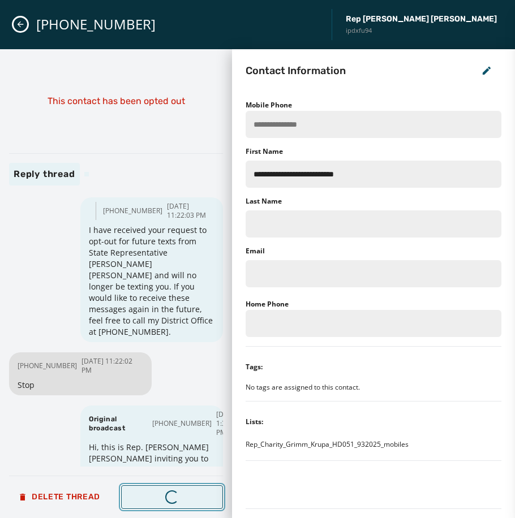
click at [174, 494] on div "Loading..." at bounding box center [171, 497] width 19 height 19
type input "**********"
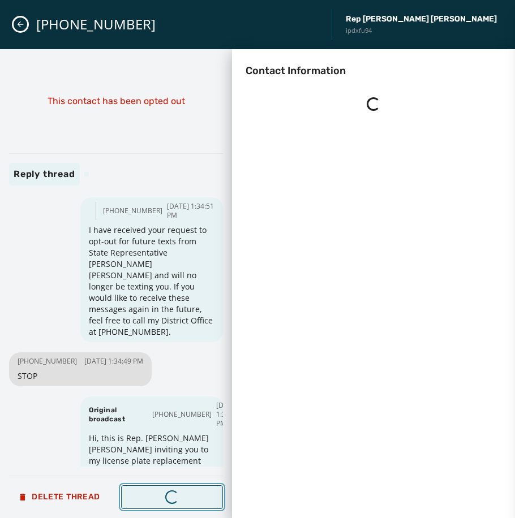
click at [174, 494] on span "Next Message" at bounding box center [172, 497] width 83 height 9
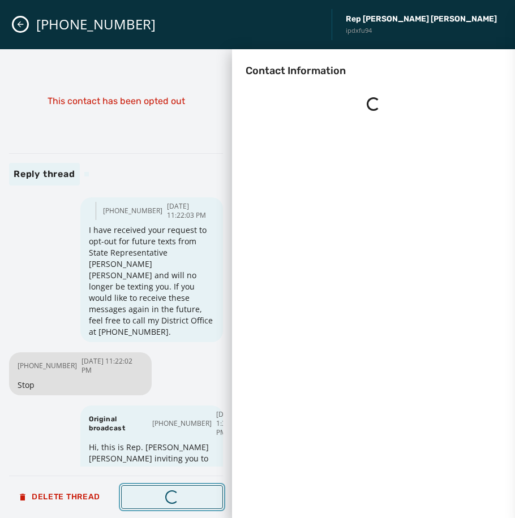
click at [174, 494] on div "Loading..." at bounding box center [172, 496] width 15 height 15
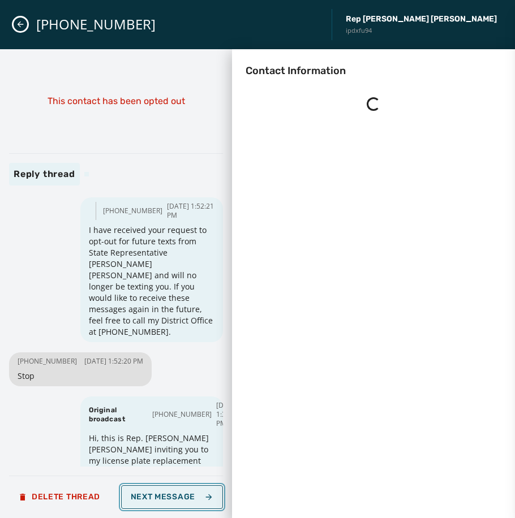
click at [174, 494] on span "Next Message" at bounding box center [172, 497] width 83 height 9
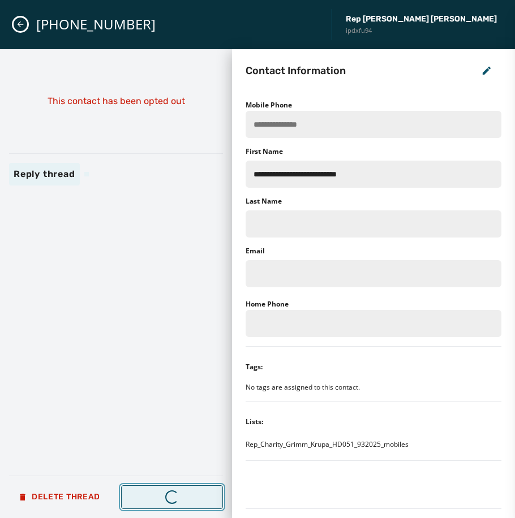
click at [174, 494] on div "Loading..." at bounding box center [171, 497] width 19 height 19
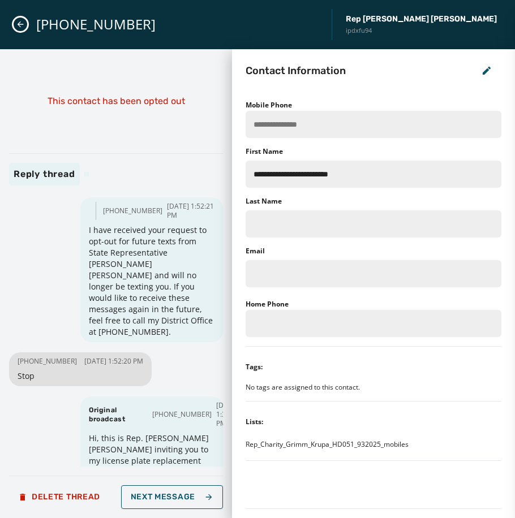
click at [20, 22] on icon "Close admin drawer" at bounding box center [21, 24] width 6 height 6
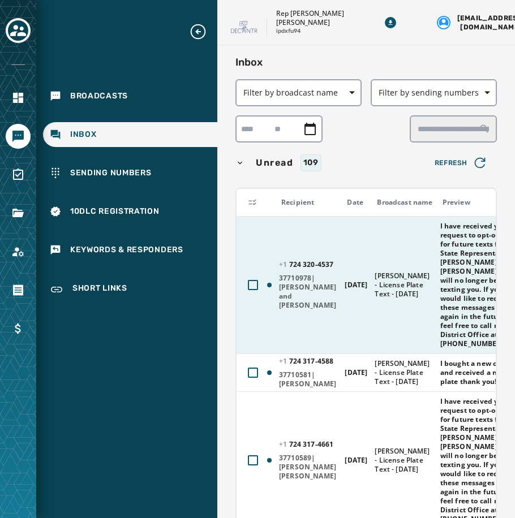
click at [363, 256] on td "[DATE]" at bounding box center [353, 284] width 30 height 137
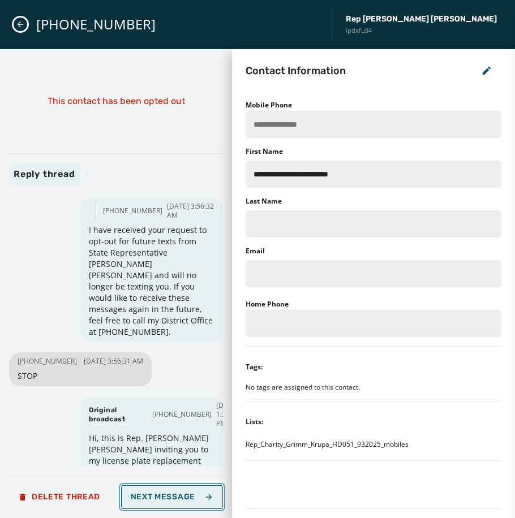
click at [167, 497] on span "Next Message" at bounding box center [172, 497] width 83 height 9
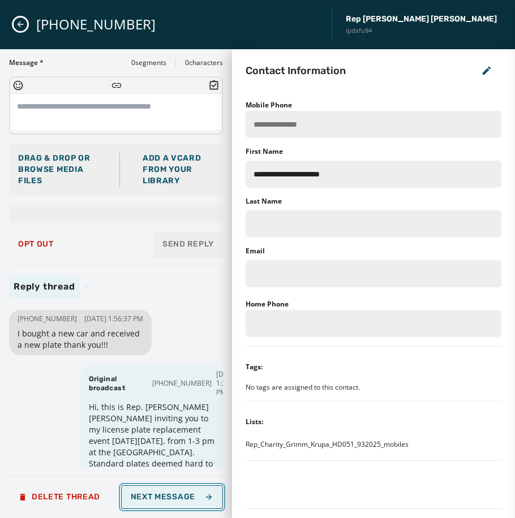
click at [167, 497] on span "Next Message" at bounding box center [172, 497] width 83 height 9
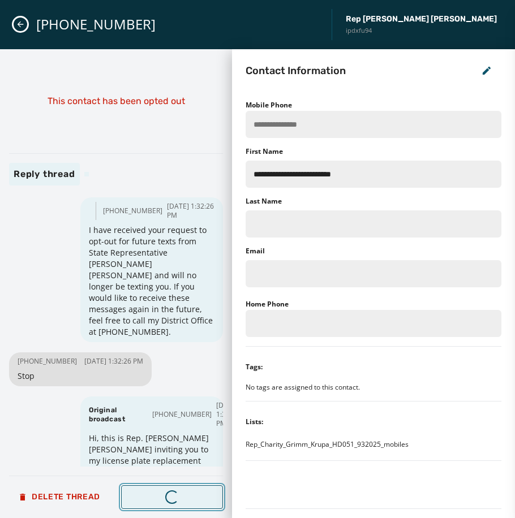
click at [167, 497] on div "Loading..." at bounding box center [172, 496] width 15 height 15
type input "**********"
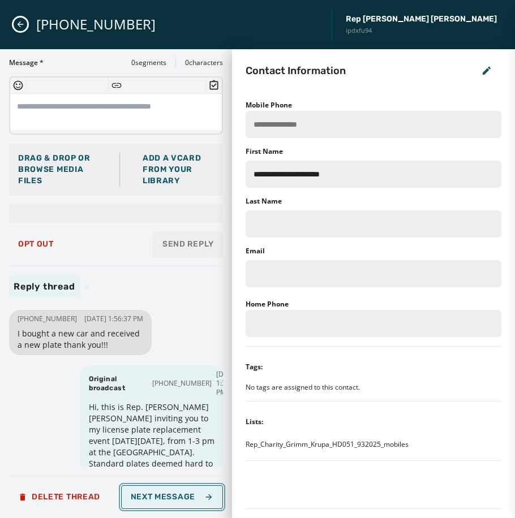
click at [169, 493] on span "Next Message" at bounding box center [172, 497] width 83 height 9
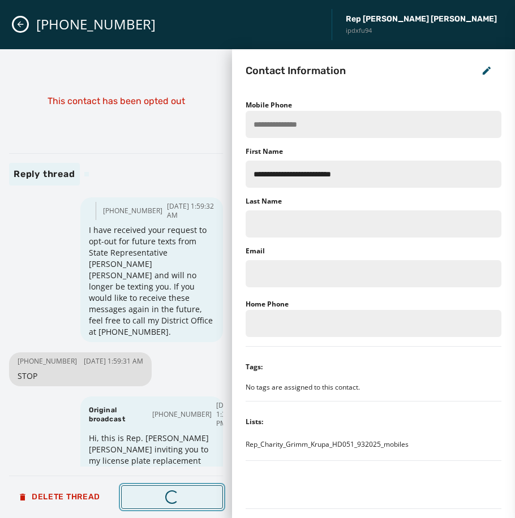
click at [169, 494] on div "Loading..." at bounding box center [172, 497] width 18 height 18
click at [169, 494] on span "Next Message" at bounding box center [172, 497] width 83 height 9
click at [169, 494] on div "Loading..." at bounding box center [172, 497] width 14 height 14
type input "**********"
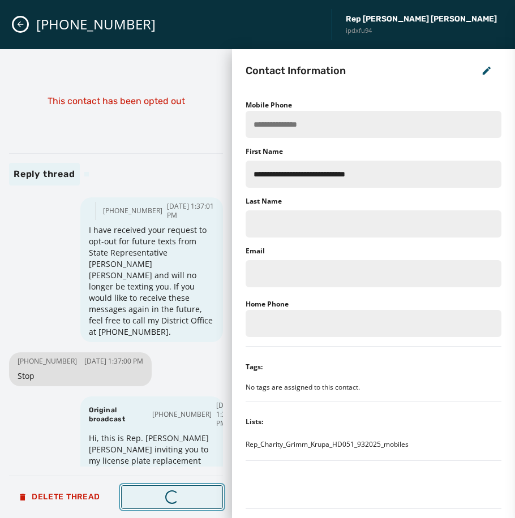
click at [169, 494] on div "Loading..." at bounding box center [171, 497] width 19 height 19
click at [169, 494] on span "Next Message" at bounding box center [172, 497] width 83 height 9
click at [169, 494] on div "Loading..." at bounding box center [171, 497] width 19 height 19
type input "**********"
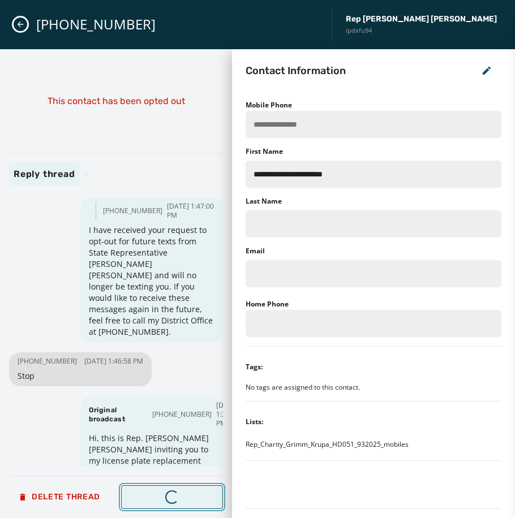
click at [169, 494] on div "Loading..." at bounding box center [172, 497] width 18 height 18
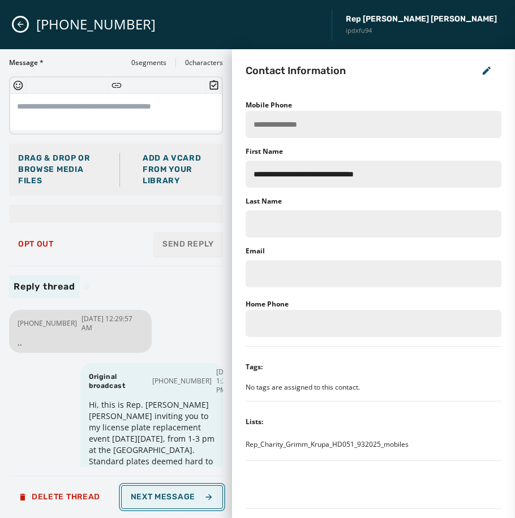
scroll to position [62, 0]
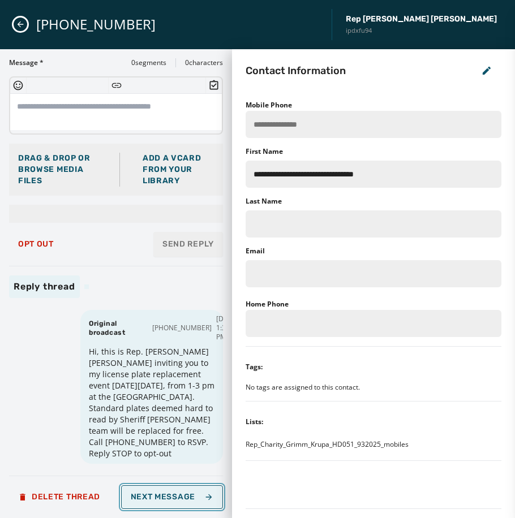
click at [146, 500] on span "Next Message" at bounding box center [172, 497] width 83 height 9
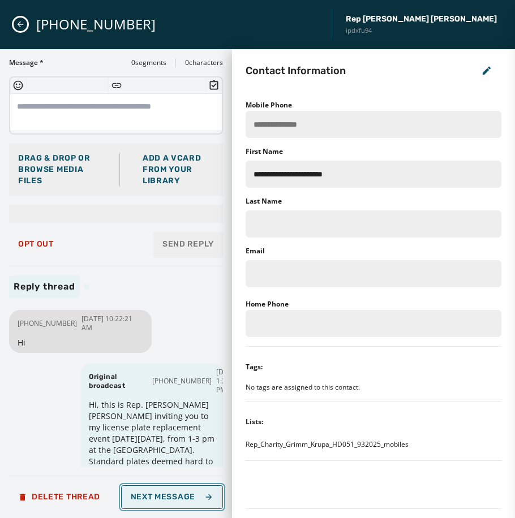
click at [146, 500] on span "Next Message" at bounding box center [172, 497] width 83 height 9
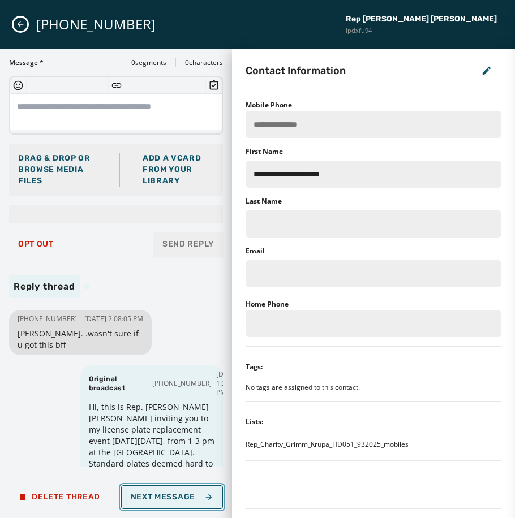
click at [146, 500] on span "Next Message" at bounding box center [172, 497] width 83 height 9
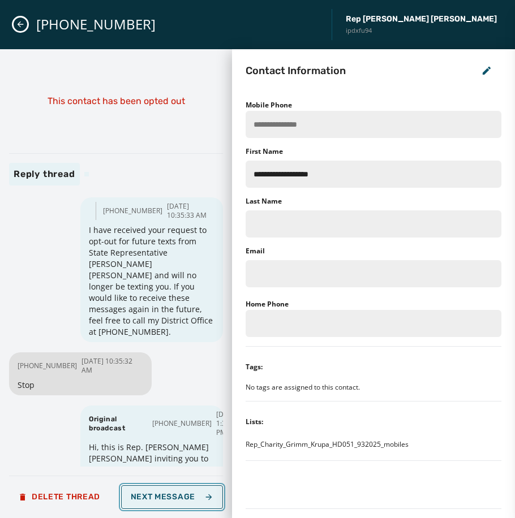
click at [146, 500] on span "Next Message" at bounding box center [172, 497] width 83 height 9
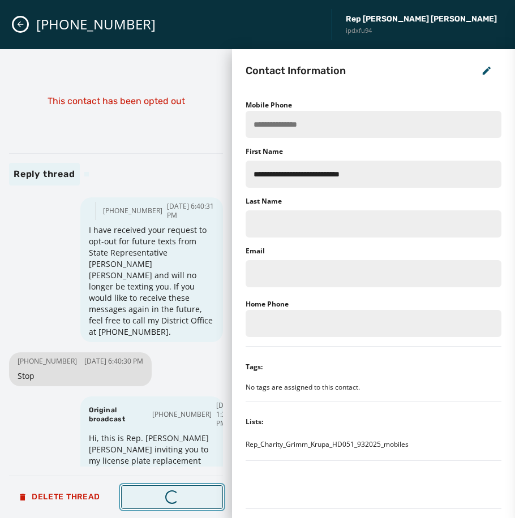
click at [146, 500] on span "Next Message" at bounding box center [172, 497] width 83 height 9
type input "**********"
click at [146, 500] on span "Next Message" at bounding box center [172, 497] width 83 height 9
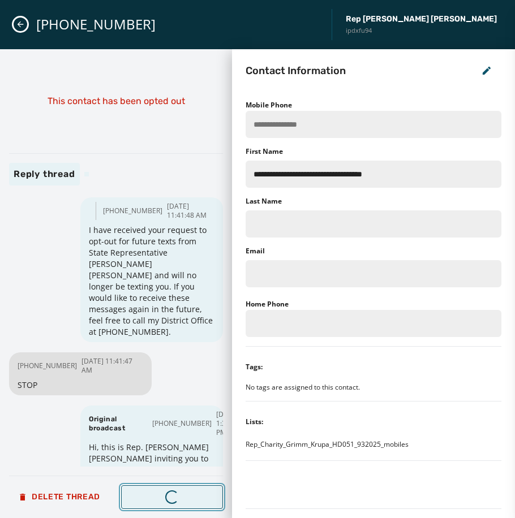
click at [146, 500] on span "Next Message" at bounding box center [172, 497] width 83 height 9
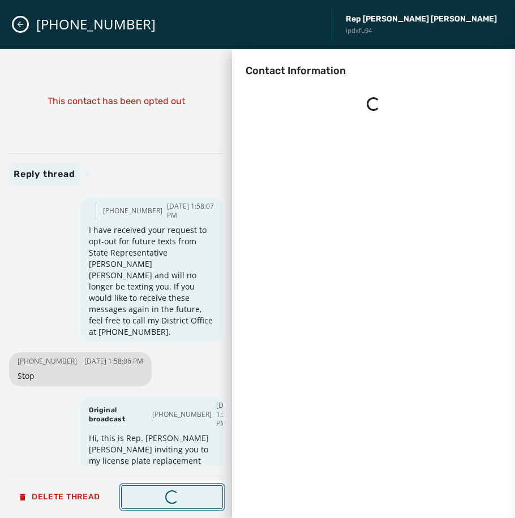
click at [146, 500] on span "Next Message" at bounding box center [172, 497] width 83 height 9
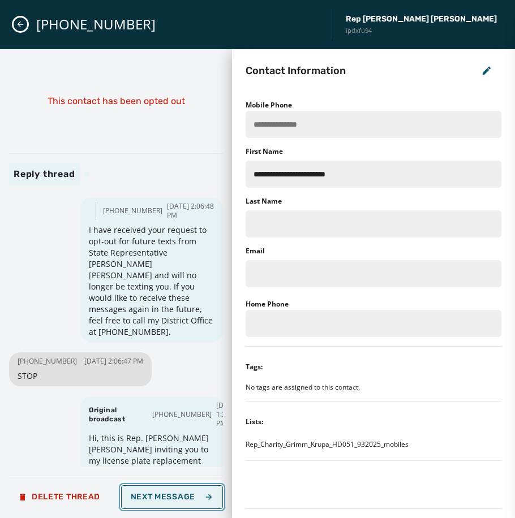
click at [146, 500] on span "Next Message" at bounding box center [172, 497] width 83 height 9
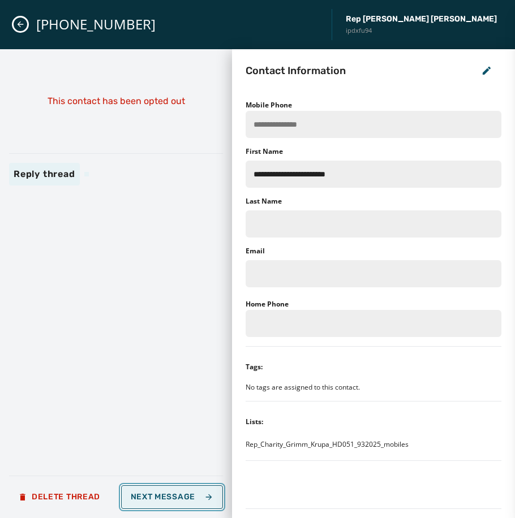
type input "**********"
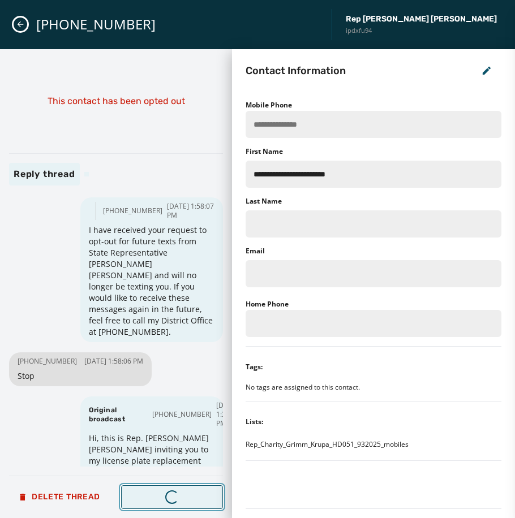
click at [146, 500] on span "Next Message" at bounding box center [172, 497] width 83 height 9
type input "**********"
click at [146, 500] on span "Next Message" at bounding box center [172, 497] width 83 height 9
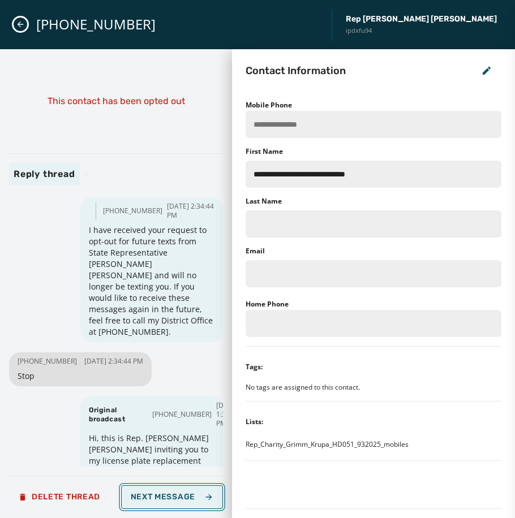
click at [145, 497] on span "Next Message" at bounding box center [172, 497] width 83 height 9
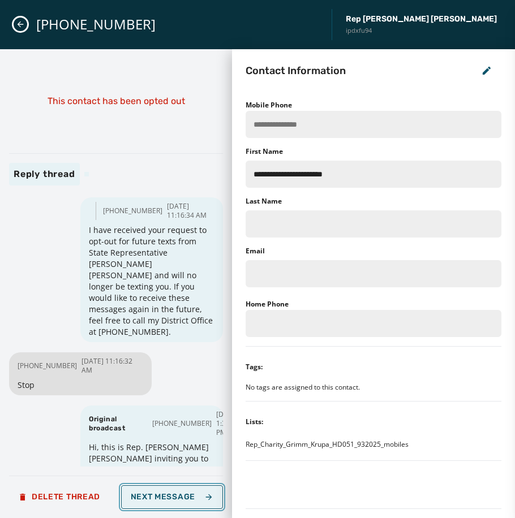
click at [163, 502] on button "Next Message" at bounding box center [172, 497] width 102 height 24
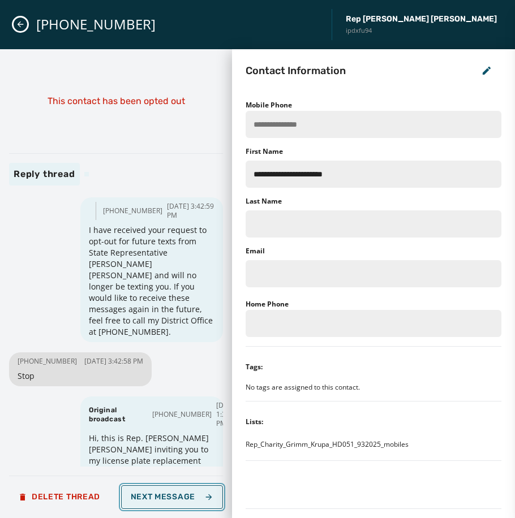
click at [163, 502] on button "Next Message" at bounding box center [172, 497] width 102 height 24
click at [163, 502] on button "Loading... Next Message" at bounding box center [172, 497] width 102 height 24
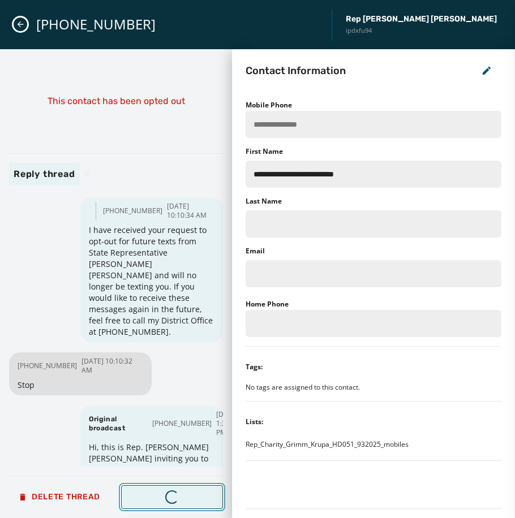
click at [163, 502] on button "Loading... Next Message" at bounding box center [172, 497] width 102 height 24
type input "**********"
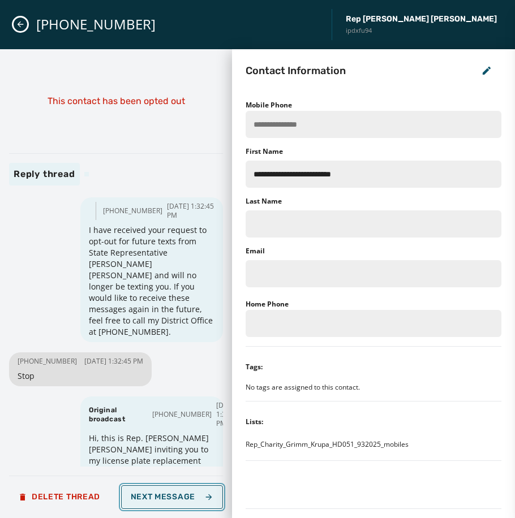
click at [163, 502] on button "Next Message" at bounding box center [172, 497] width 102 height 24
click at [163, 502] on button "Loading... Next Message" at bounding box center [172, 497] width 102 height 24
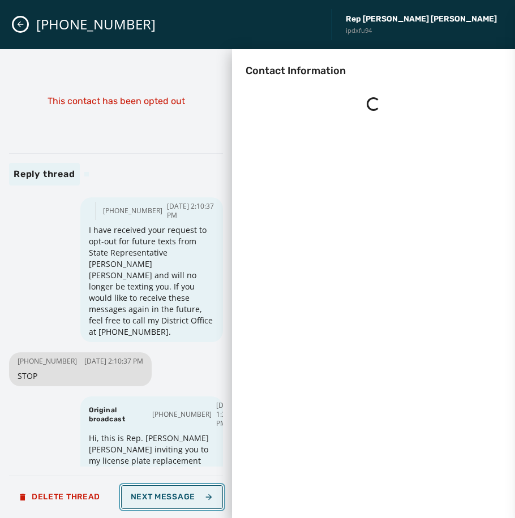
click at [163, 502] on button "Next Message" at bounding box center [172, 497] width 102 height 24
click at [163, 502] on button "Loading... Next Message" at bounding box center [172, 497] width 102 height 24
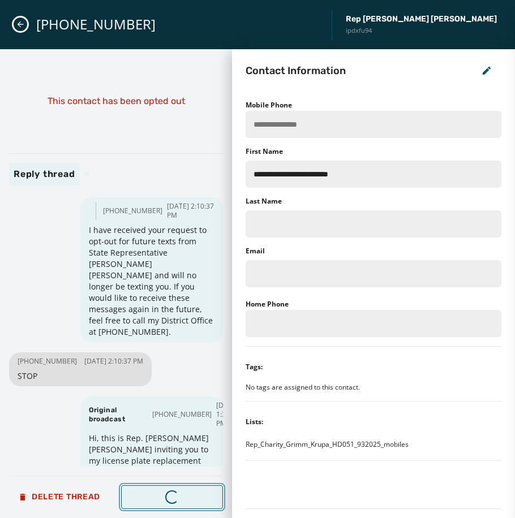
click at [163, 502] on button "Loading... Next Message" at bounding box center [172, 497] width 102 height 24
type input "**********"
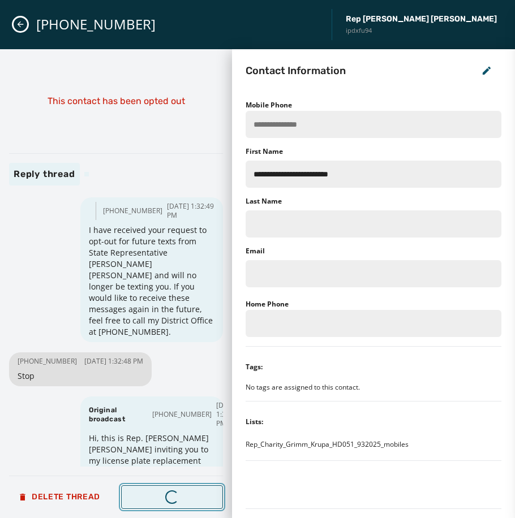
type input "**********"
click at [163, 502] on button "Next Message" at bounding box center [172, 497] width 102 height 24
type input "**********"
click at [163, 502] on button "Loading... Next Message" at bounding box center [172, 497] width 102 height 24
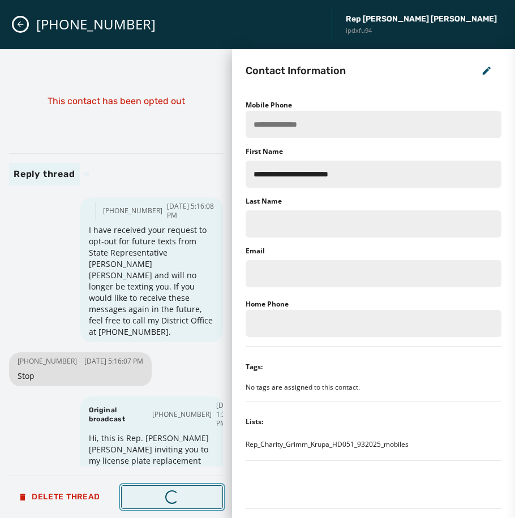
click at [163, 502] on button "Loading... Next Message" at bounding box center [172, 497] width 102 height 24
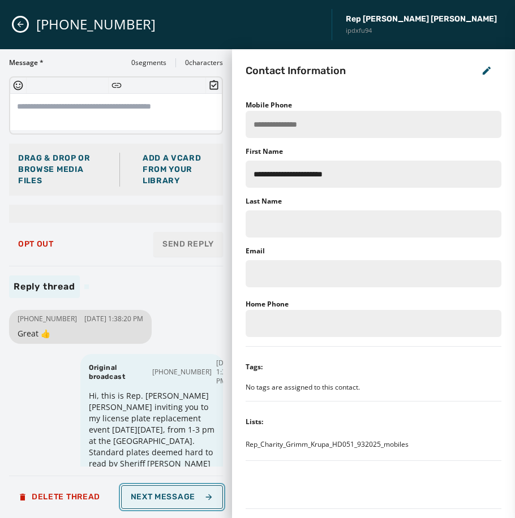
click at [163, 502] on button "Next Message" at bounding box center [172, 497] width 102 height 24
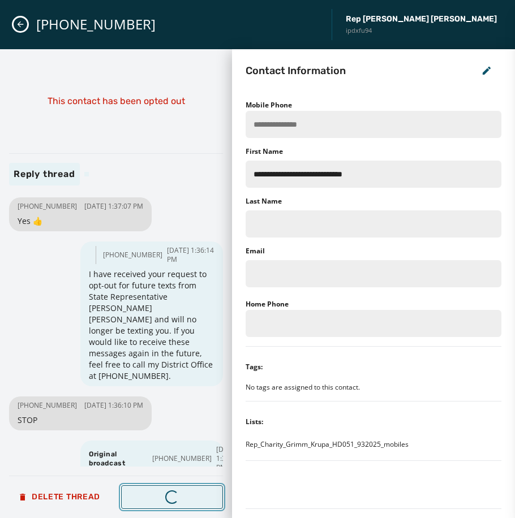
click at [163, 502] on button "Loading... Next Message" at bounding box center [172, 497] width 102 height 24
type input "**********"
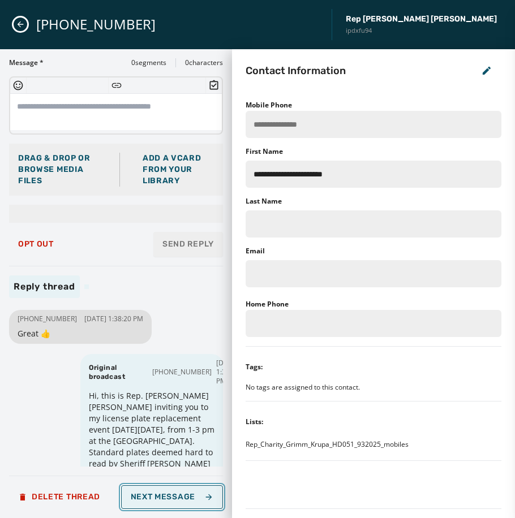
click at [163, 502] on button "Next Message" at bounding box center [172, 497] width 102 height 24
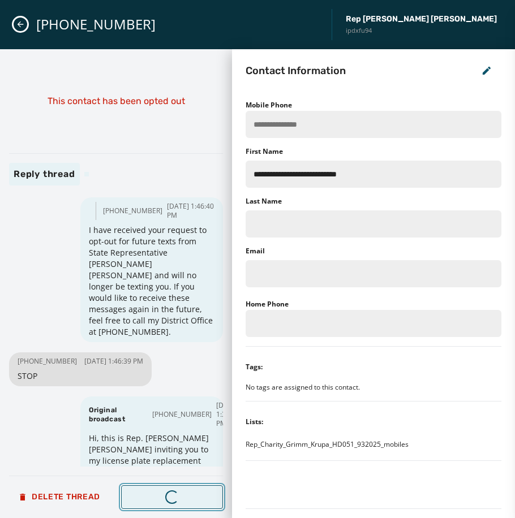
click at [163, 502] on button "Loading... Next Message" at bounding box center [172, 497] width 102 height 24
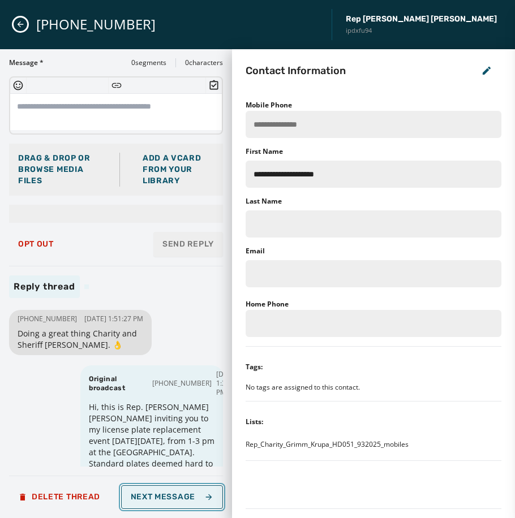
click at [163, 502] on button "Next Message" at bounding box center [172, 497] width 102 height 24
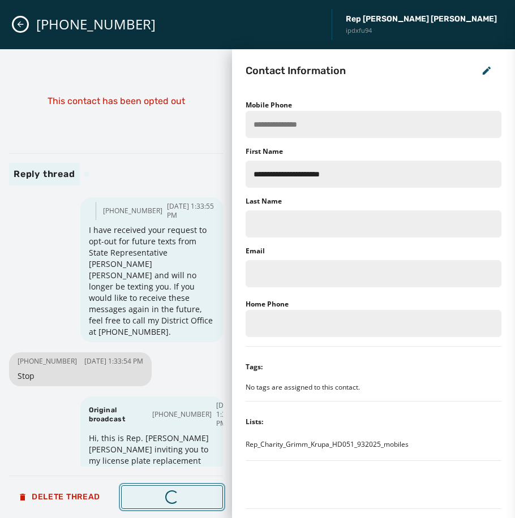
click at [163, 502] on button "Loading... Next Message" at bounding box center [172, 497] width 102 height 24
type input "**********"
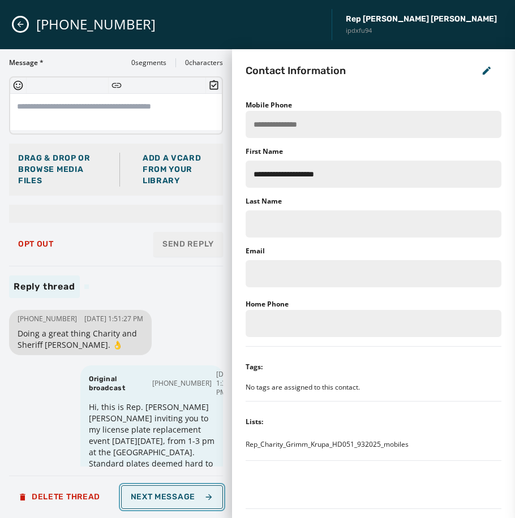
click at [163, 502] on button "Next Message" at bounding box center [172, 497] width 102 height 24
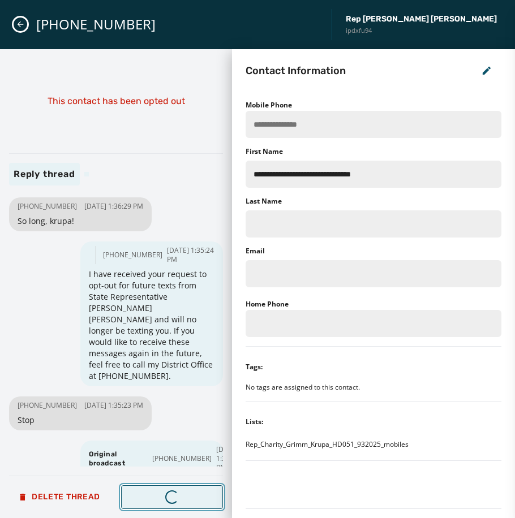
click at [163, 502] on button "Loading... Next Message" at bounding box center [172, 497] width 102 height 24
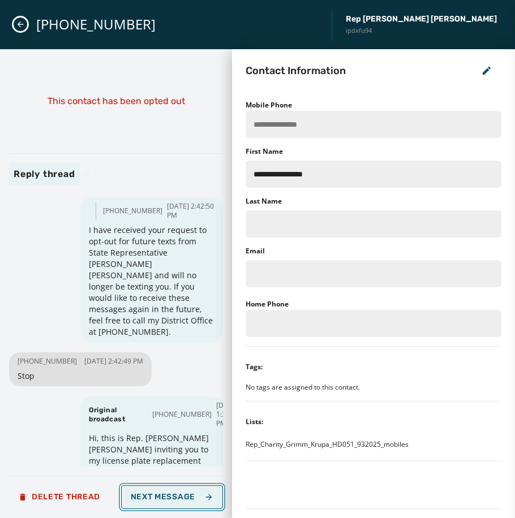
click at [164, 499] on span "Next Message" at bounding box center [172, 497] width 83 height 9
type input "**********"
click at [164, 499] on span "Next Message" at bounding box center [172, 497] width 83 height 9
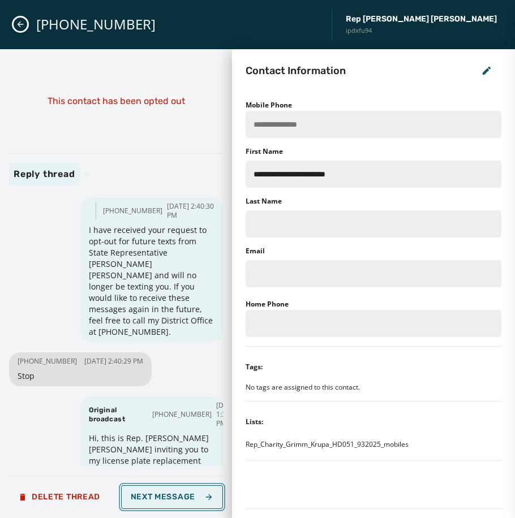
click at [164, 499] on span "Next Message" at bounding box center [172, 497] width 83 height 9
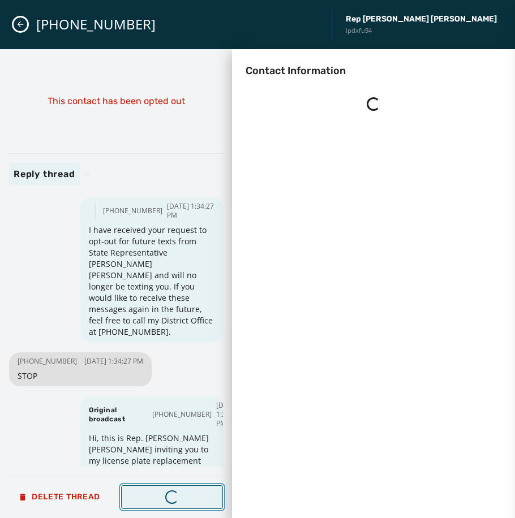
click at [164, 499] on span "Next Message" at bounding box center [172, 497] width 83 height 9
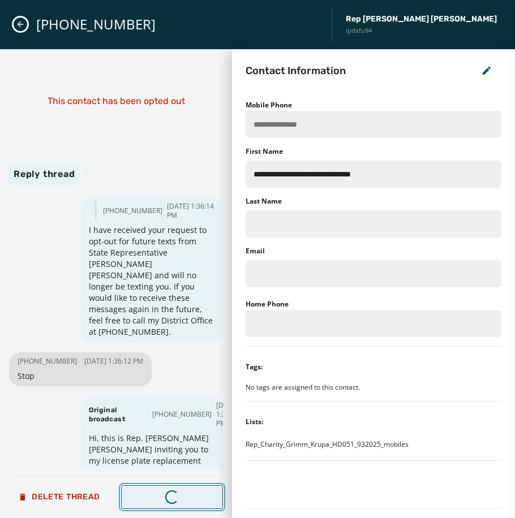
click at [164, 499] on span "Next Message" at bounding box center [172, 497] width 83 height 9
type input "**********"
click at [164, 499] on span "Next Message" at bounding box center [172, 497] width 83 height 9
type input "**********"
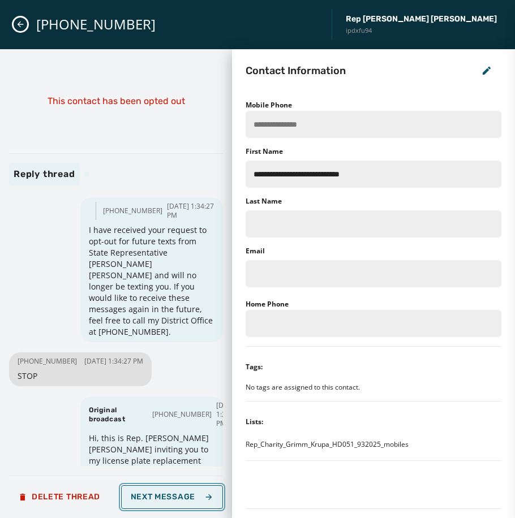
type input "**********"
click at [164, 499] on span "Next Message" at bounding box center [172, 497] width 83 height 9
type input "**********"
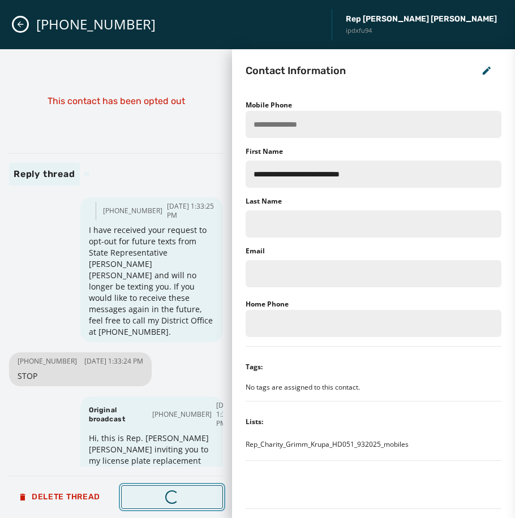
type input "**********"
click at [164, 499] on span "Next Message" at bounding box center [172, 497] width 83 height 9
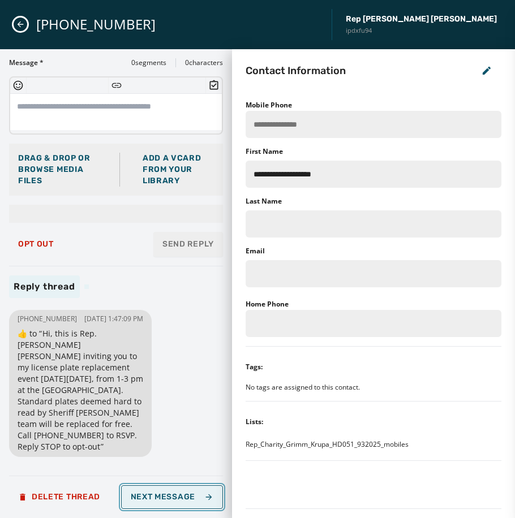
click at [146, 490] on button "Next Message" at bounding box center [172, 497] width 102 height 24
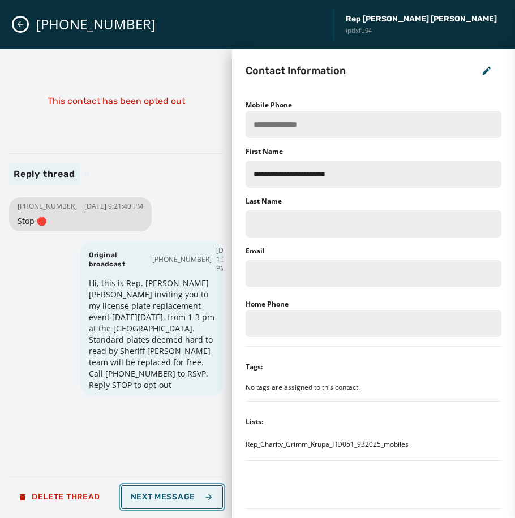
click at [146, 490] on button "Next Message" at bounding box center [172, 497] width 102 height 24
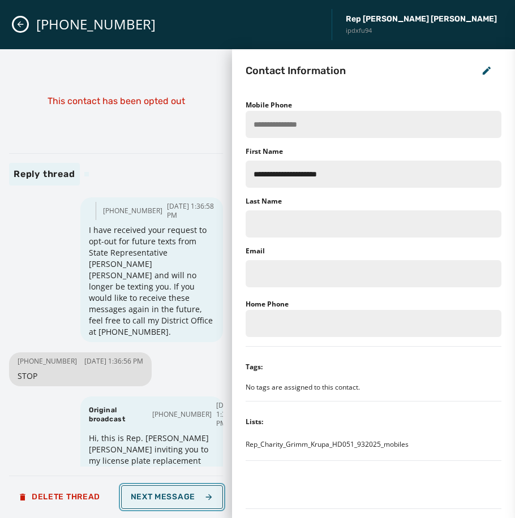
click at [146, 490] on button "Next Message" at bounding box center [172, 497] width 102 height 24
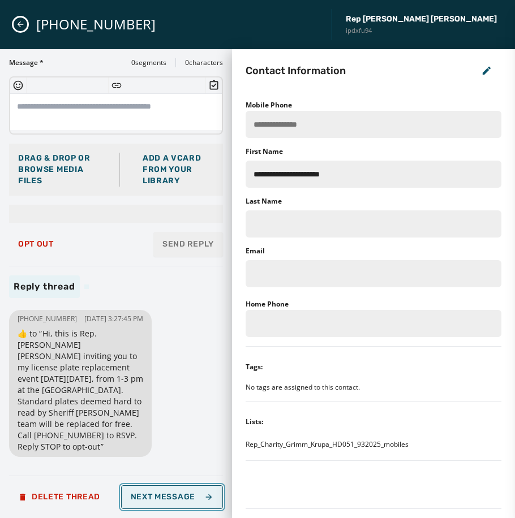
click at [146, 490] on button "Next Message" at bounding box center [172, 497] width 102 height 24
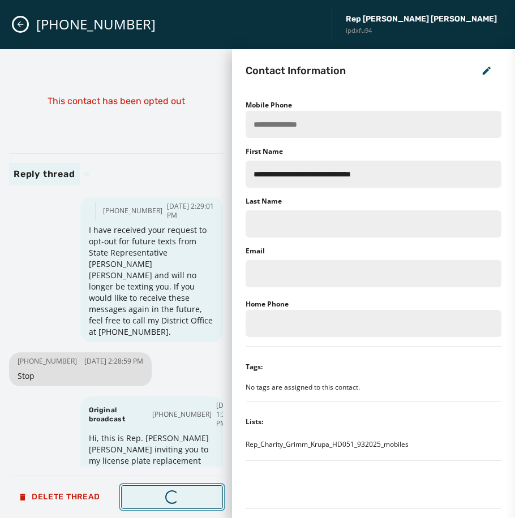
click at [145, 490] on button "Loading... Next Message" at bounding box center [172, 497] width 102 height 24
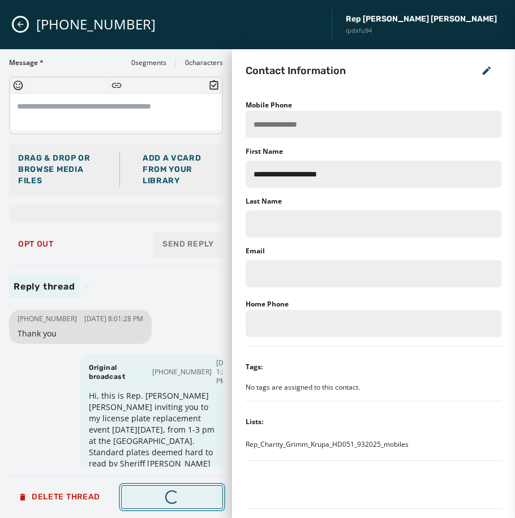
click at [143, 490] on button "Loading... Next Message" at bounding box center [172, 497] width 102 height 24
type input "**********"
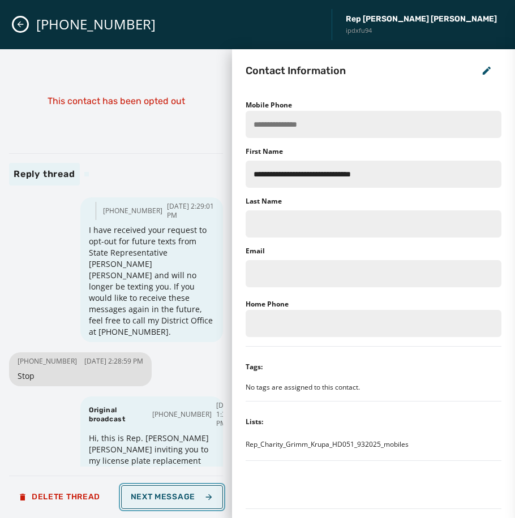
click at [139, 488] on button "Next Message" at bounding box center [172, 497] width 102 height 24
click at [141, 497] on span "Next Message" at bounding box center [172, 497] width 83 height 9
type input "**********"
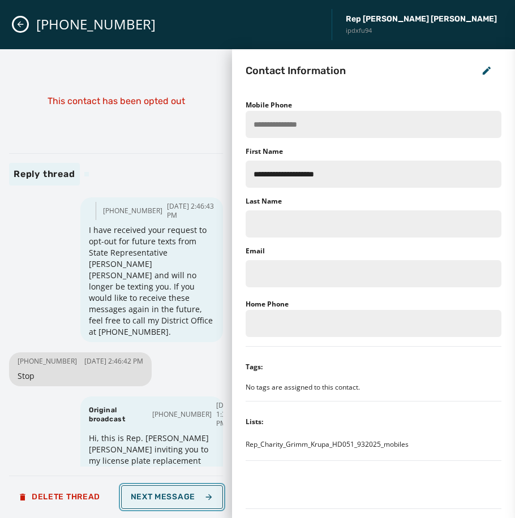
click at [141, 497] on span "Next Message" at bounding box center [172, 497] width 83 height 9
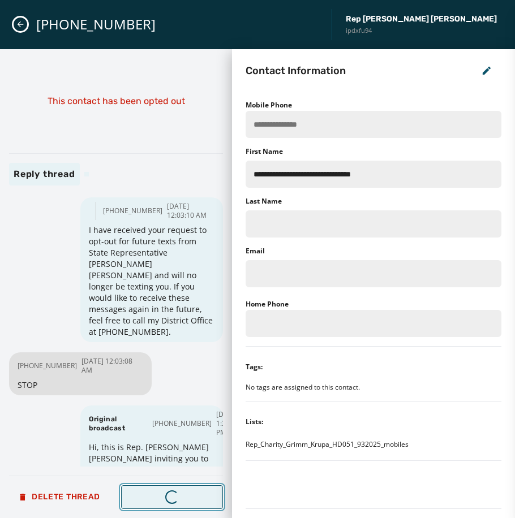
click at [141, 497] on span "Next Message" at bounding box center [172, 497] width 83 height 9
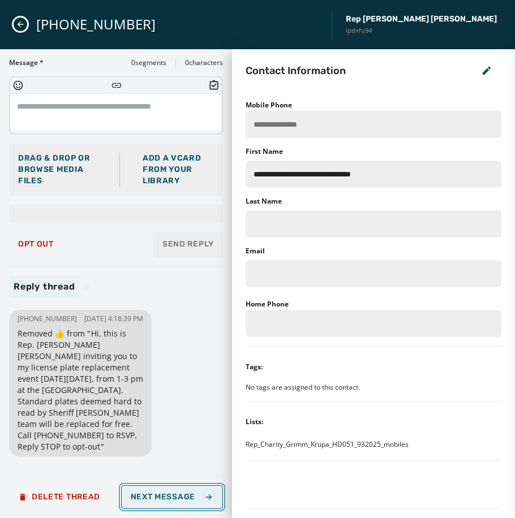
click at [140, 497] on span "Next Message" at bounding box center [172, 497] width 83 height 9
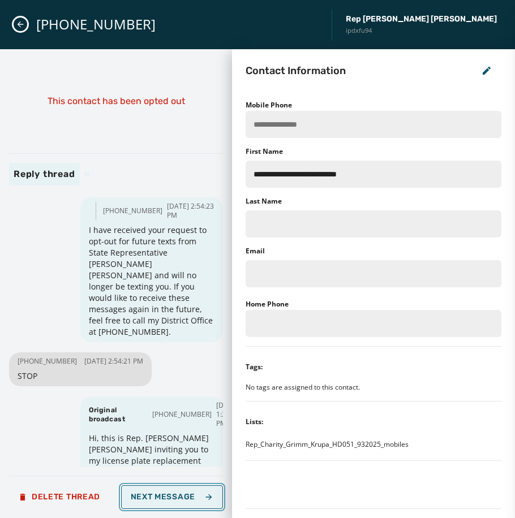
click at [140, 498] on span "Next Message" at bounding box center [172, 497] width 83 height 9
type input "**********"
click at [140, 498] on span "Next Message" at bounding box center [172, 497] width 83 height 9
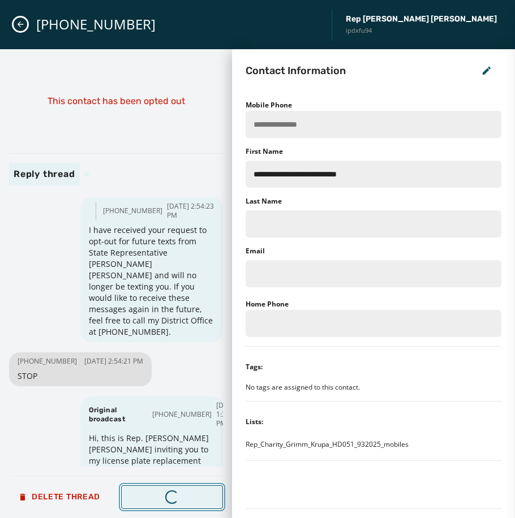
type input "**********"
click at [140, 498] on span "Next Message" at bounding box center [172, 497] width 83 height 9
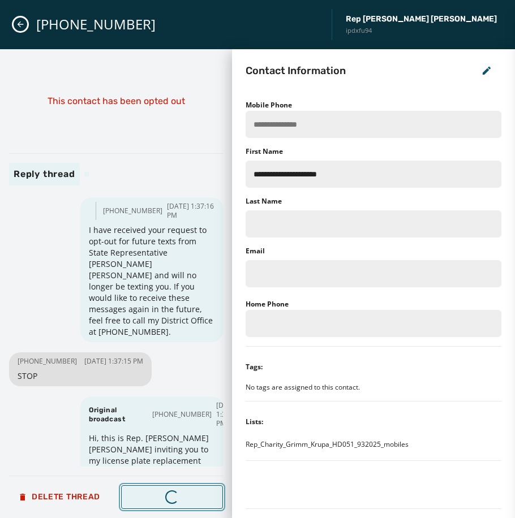
type input "**********"
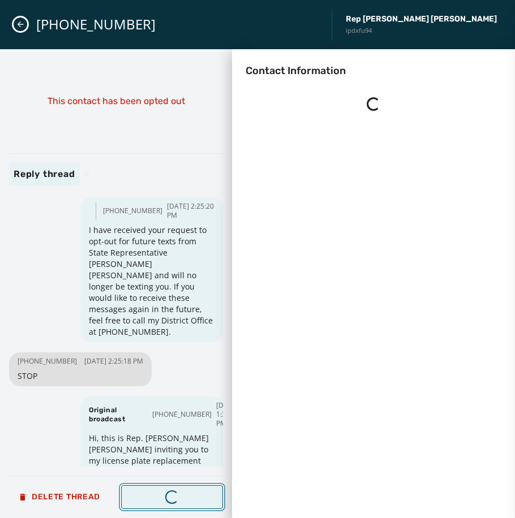
click at [140, 498] on span "Next Message" at bounding box center [172, 497] width 83 height 9
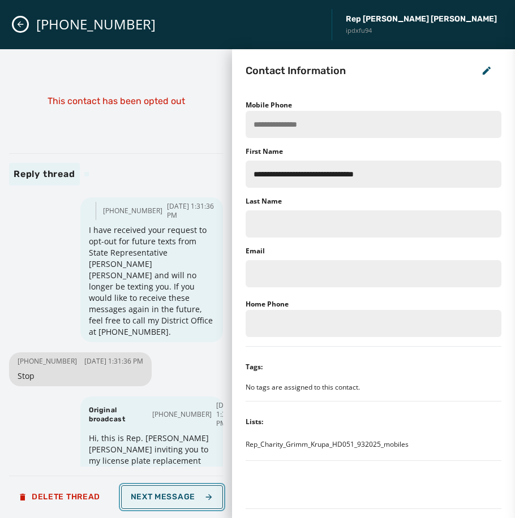
click at [140, 498] on span "Next Message" at bounding box center [172, 497] width 83 height 9
type input "**********"
click at [140, 498] on span "Next Message" at bounding box center [172, 497] width 83 height 9
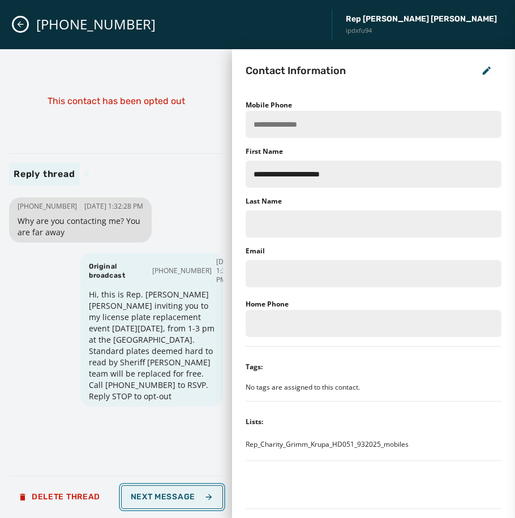
click at [190, 497] on span "Next Message" at bounding box center [172, 497] width 83 height 9
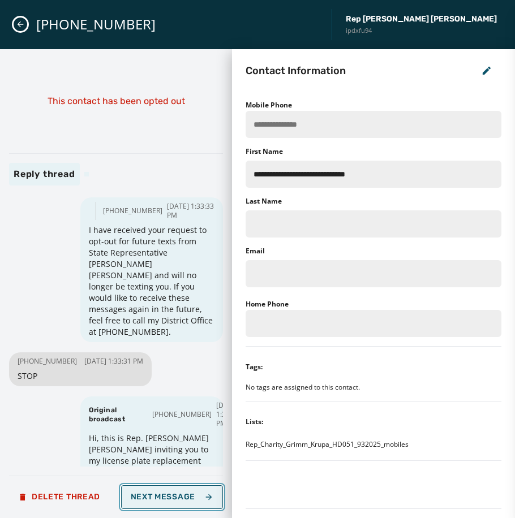
click at [192, 493] on span "Next Message" at bounding box center [172, 497] width 83 height 9
click at [185, 489] on button "Next Message" at bounding box center [172, 497] width 102 height 24
click at [185, 489] on button "Loading... Next Message" at bounding box center [172, 497] width 102 height 24
click at [185, 489] on button "Next Message" at bounding box center [172, 497] width 102 height 24
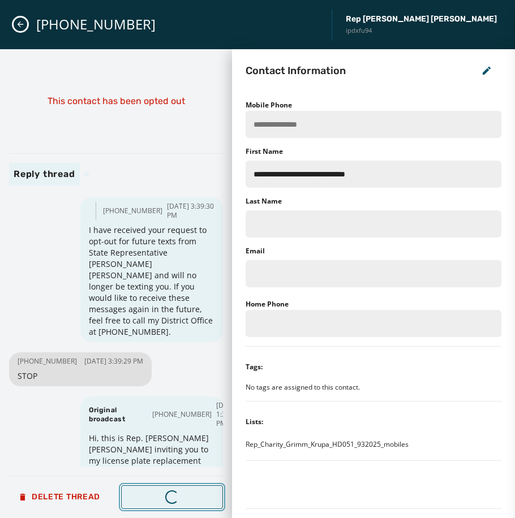
click at [185, 489] on button "Loading... Next Message" at bounding box center [172, 497] width 102 height 24
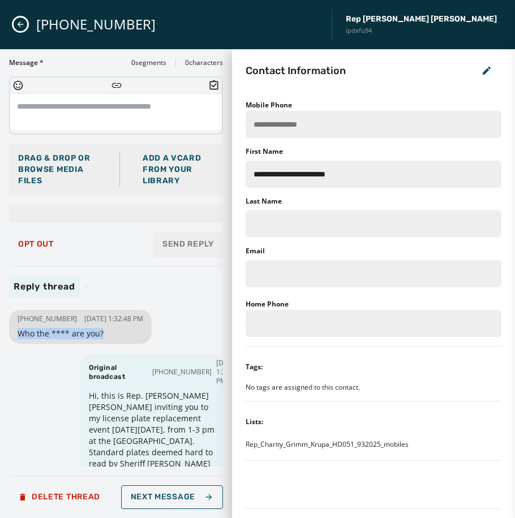
drag, startPoint x: 116, startPoint y: 340, endPoint x: 15, endPoint y: 345, distance: 100.8
click at [15, 344] on div "[PHONE_NUMBER] [DATE] 1:32:48 PM Who the **** are you?" at bounding box center [80, 327] width 143 height 34
copy span "Who the **** are you?"
click at [171, 498] on span "Next Message" at bounding box center [172, 497] width 83 height 9
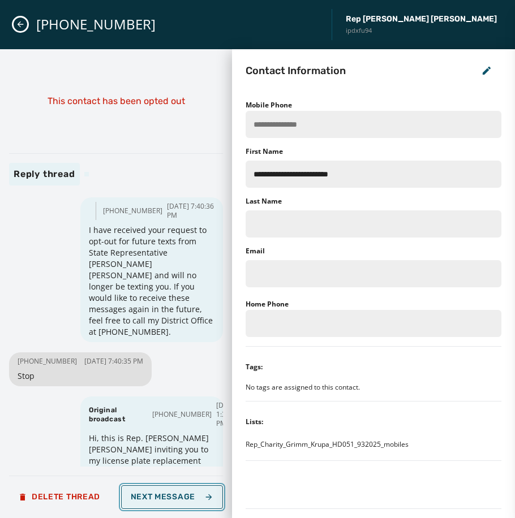
click at [179, 500] on span "Next Message" at bounding box center [172, 497] width 83 height 9
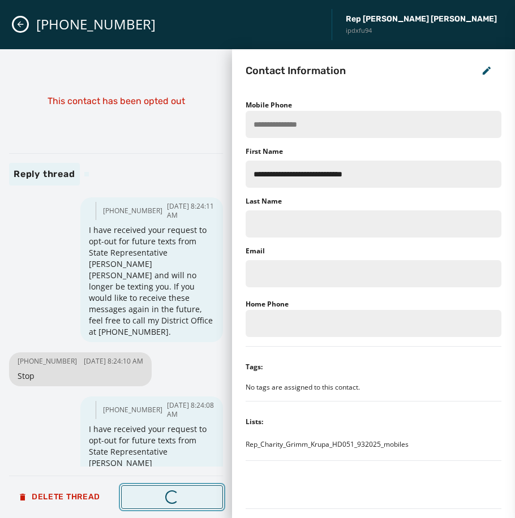
click at [179, 500] on span "Next Message" at bounding box center [172, 497] width 83 height 9
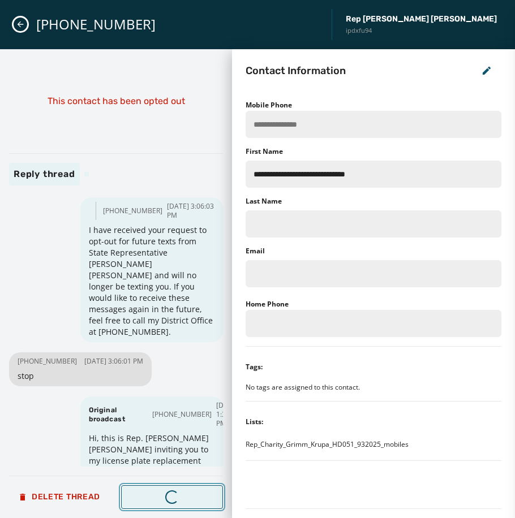
click at [179, 500] on span "Next Message" at bounding box center [172, 497] width 83 height 9
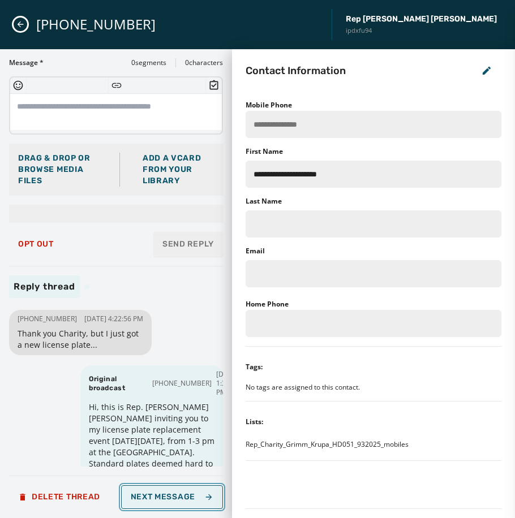
click at [179, 500] on span "Next Message" at bounding box center [172, 497] width 83 height 9
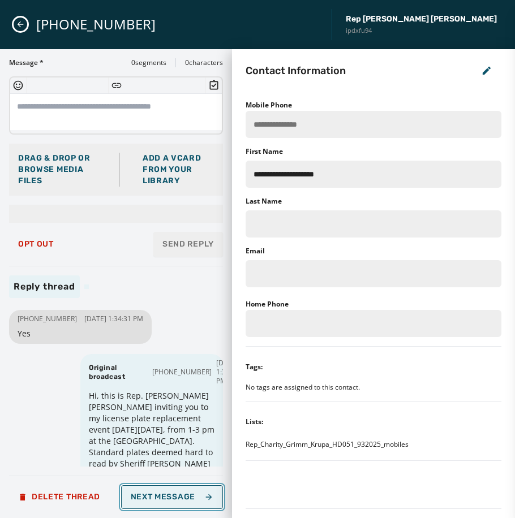
click at [179, 500] on span "Next Message" at bounding box center [172, 497] width 83 height 9
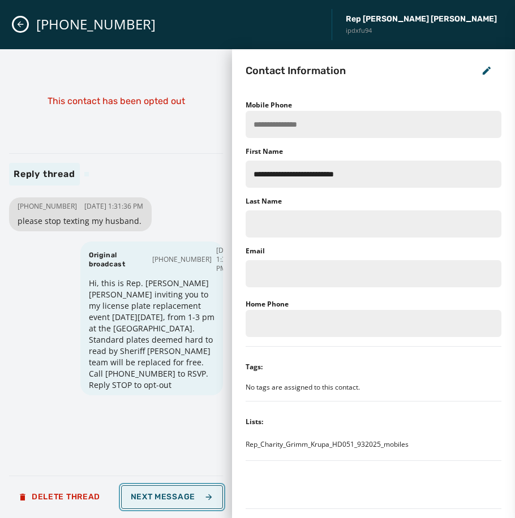
click at [179, 500] on span "Next Message" at bounding box center [172, 497] width 83 height 9
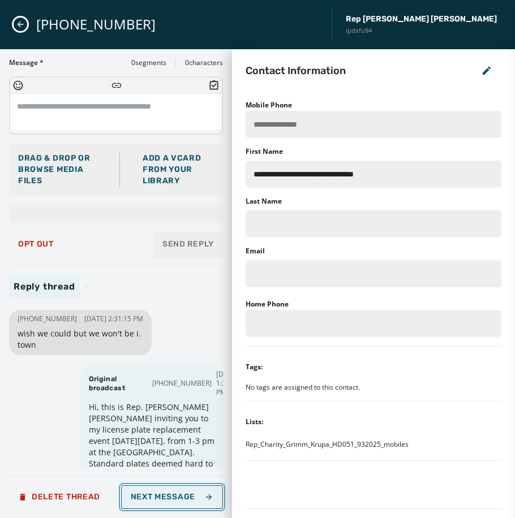
click at [179, 500] on span "Next Message" at bounding box center [172, 497] width 83 height 9
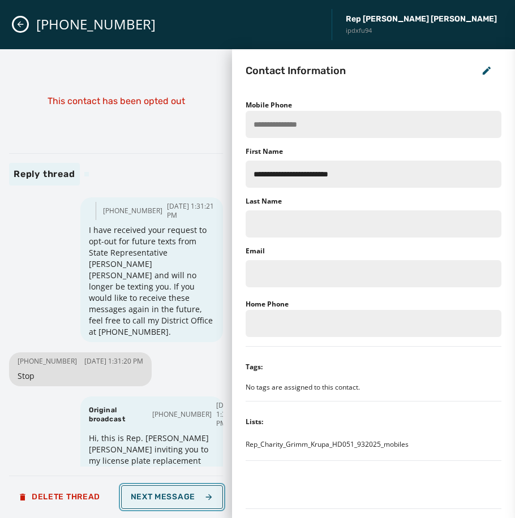
click at [179, 500] on span "Next Message" at bounding box center [172, 497] width 83 height 9
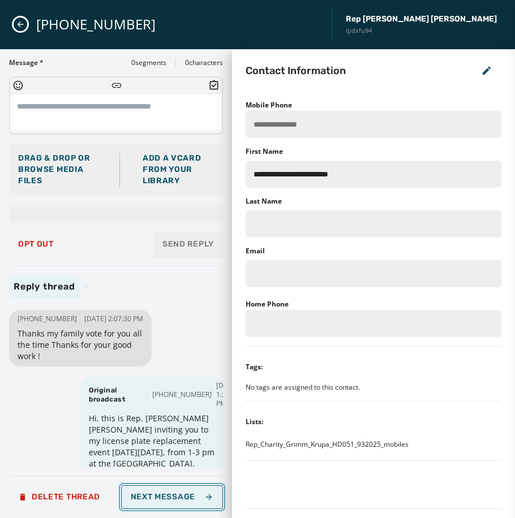
click at [179, 500] on span "Next Message" at bounding box center [172, 497] width 83 height 9
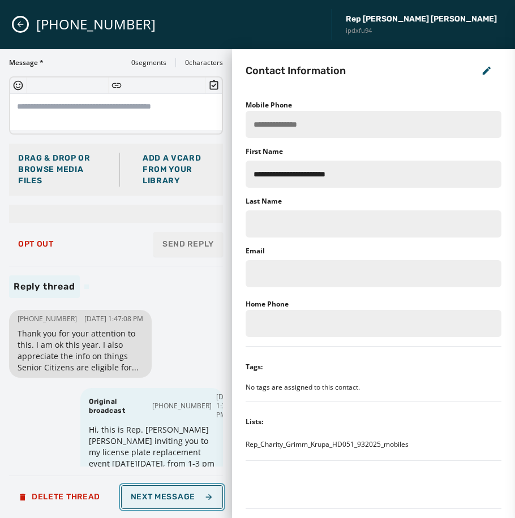
click at [178, 501] on span "Next Message" at bounding box center [172, 497] width 83 height 9
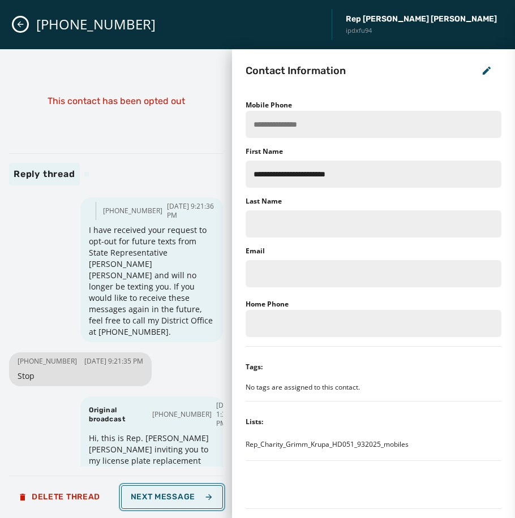
click at [178, 501] on span "Next Message" at bounding box center [172, 497] width 83 height 9
type input "**********"
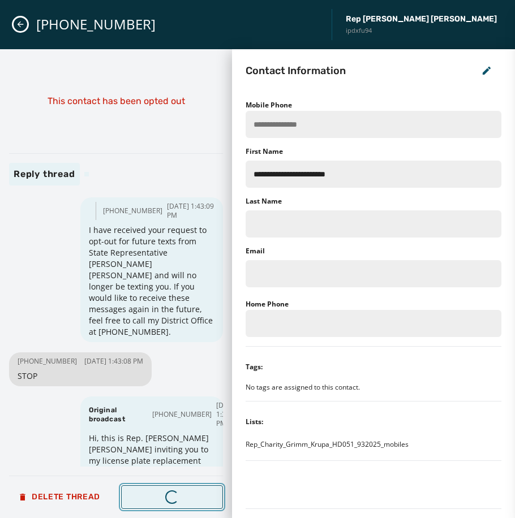
click at [178, 501] on span "Next Message" at bounding box center [172, 497] width 83 height 9
type input "**********"
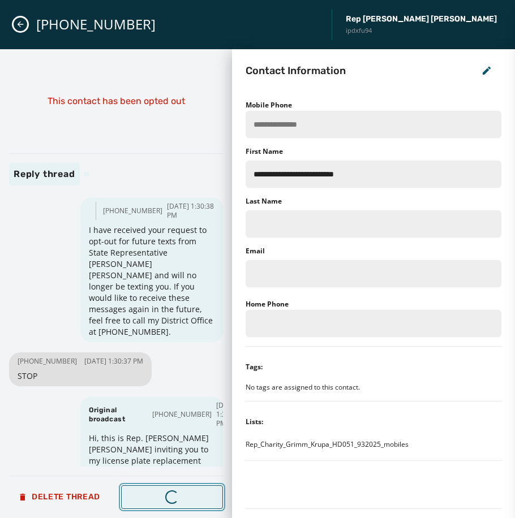
click at [178, 501] on span "Next Message" at bounding box center [172, 497] width 83 height 9
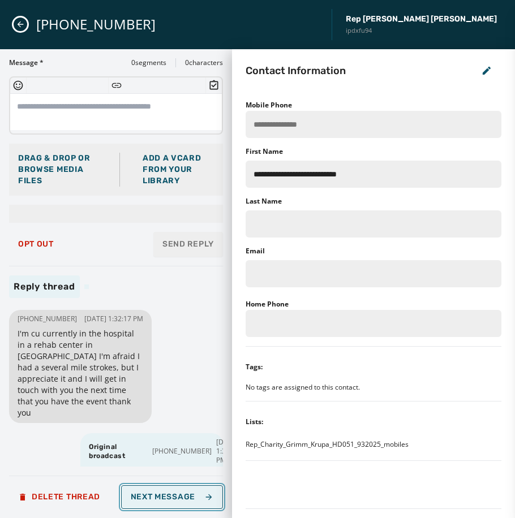
click at [178, 501] on span "Next Message" at bounding box center [172, 497] width 83 height 9
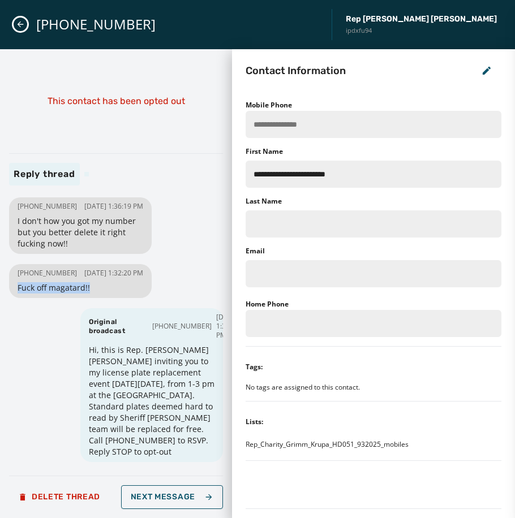
drag, startPoint x: 93, startPoint y: 304, endPoint x: 18, endPoint y: 305, distance: 74.7
click at [18, 294] on span "Fuck off magatard!!" at bounding box center [81, 287] width 126 height 11
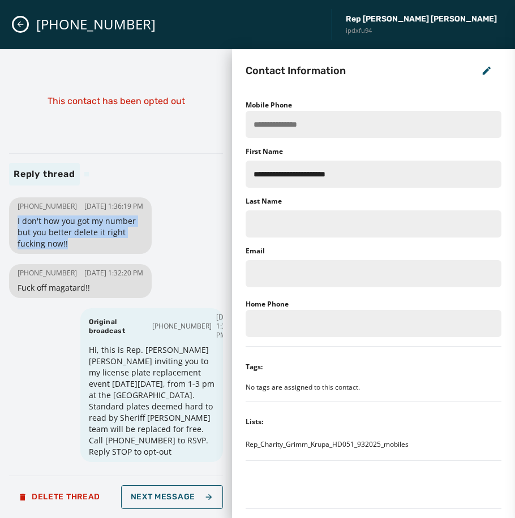
drag, startPoint x: 91, startPoint y: 256, endPoint x: 18, endPoint y: 231, distance: 77.3
click at [18, 231] on span "I don't how you got my number but you better delete it right fucking now!!" at bounding box center [81, 233] width 126 height 34
drag, startPoint x: 18, startPoint y: 231, endPoint x: 24, endPoint y: 233, distance: 7.2
click at [196, 502] on button "Next Message" at bounding box center [172, 497] width 102 height 24
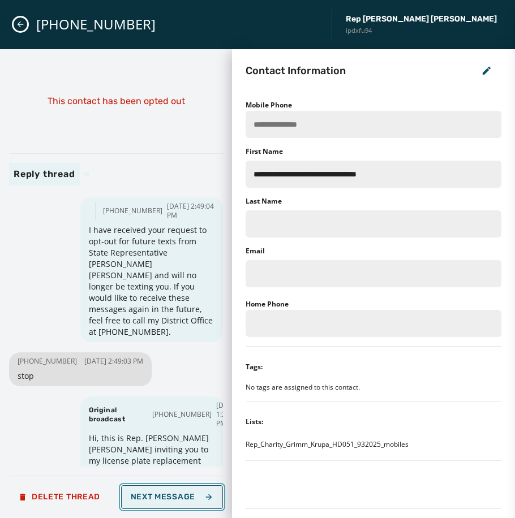
click at [194, 498] on span "Next Message" at bounding box center [172, 497] width 83 height 9
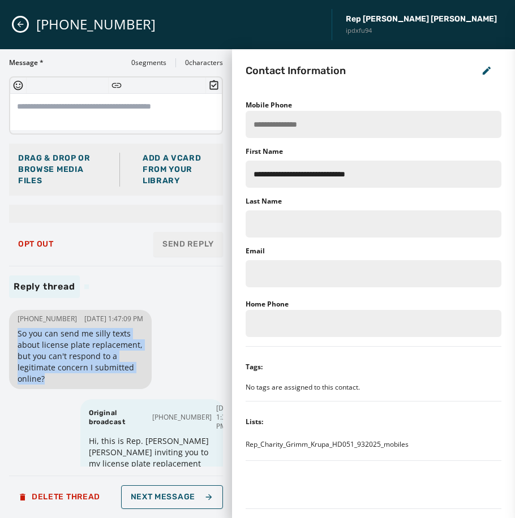
drag, startPoint x: 97, startPoint y: 386, endPoint x: 10, endPoint y: 341, distance: 97.4
click at [10, 341] on div "[PHONE_NUMBER] [DATE] 1:47:09 PM So you can send me silly texts about license p…" at bounding box center [80, 349] width 143 height 79
drag, startPoint x: 10, startPoint y: 341, endPoint x: 35, endPoint y: 351, distance: 26.2
click at [213, 496] on icon "button" at bounding box center [208, 497] width 9 height 9
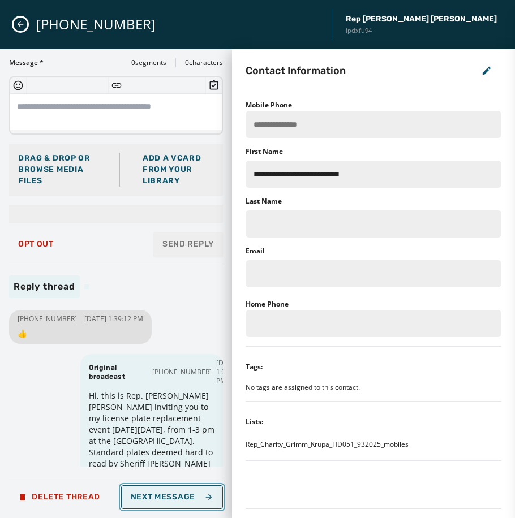
click at [212, 496] on icon "button" at bounding box center [208, 497] width 9 height 9
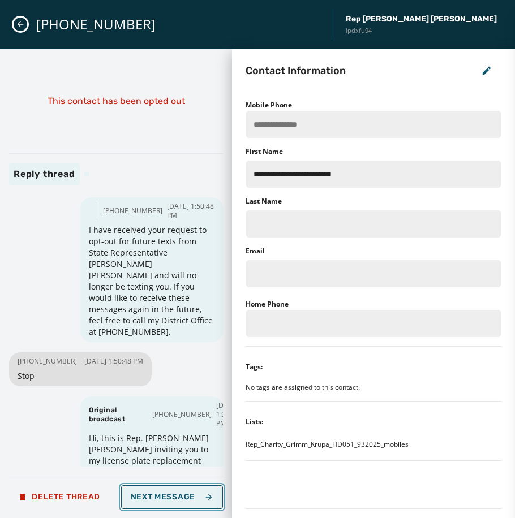
click at [212, 496] on icon "button" at bounding box center [208, 497] width 9 height 9
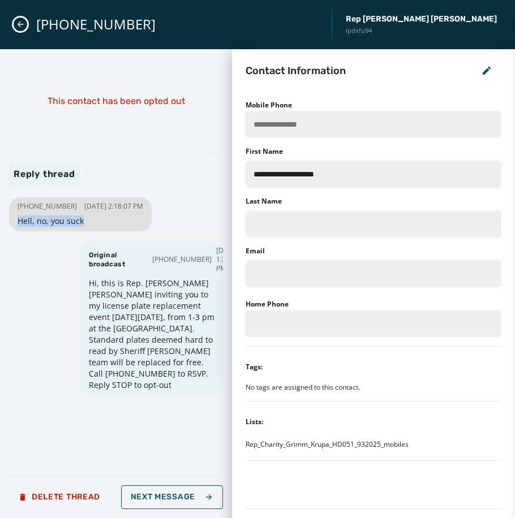
drag, startPoint x: 83, startPoint y: 234, endPoint x: 16, endPoint y: 232, distance: 66.8
click at [16, 231] on div "[PHONE_NUMBER] [DATE] 2:18:07 PM Hell, no, you suck" at bounding box center [80, 214] width 143 height 34
drag, startPoint x: 16, startPoint y: 232, endPoint x: 28, endPoint y: 227, distance: 12.7
click at [190, 491] on button "Next Message" at bounding box center [172, 497] width 102 height 24
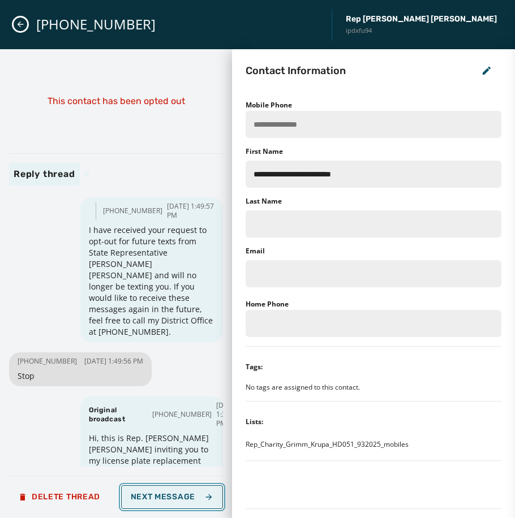
click at [188, 490] on button "Next Message" at bounding box center [172, 497] width 102 height 24
click at [195, 494] on span "Next Message" at bounding box center [172, 497] width 83 height 9
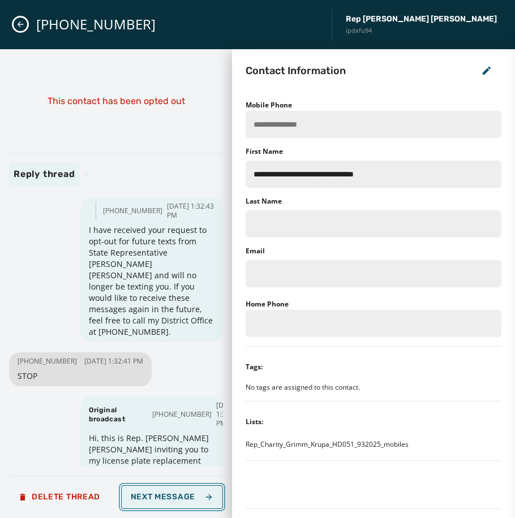
click at [195, 494] on span "Next Message" at bounding box center [172, 497] width 83 height 9
